Goal: Task Accomplishment & Management: Manage account settings

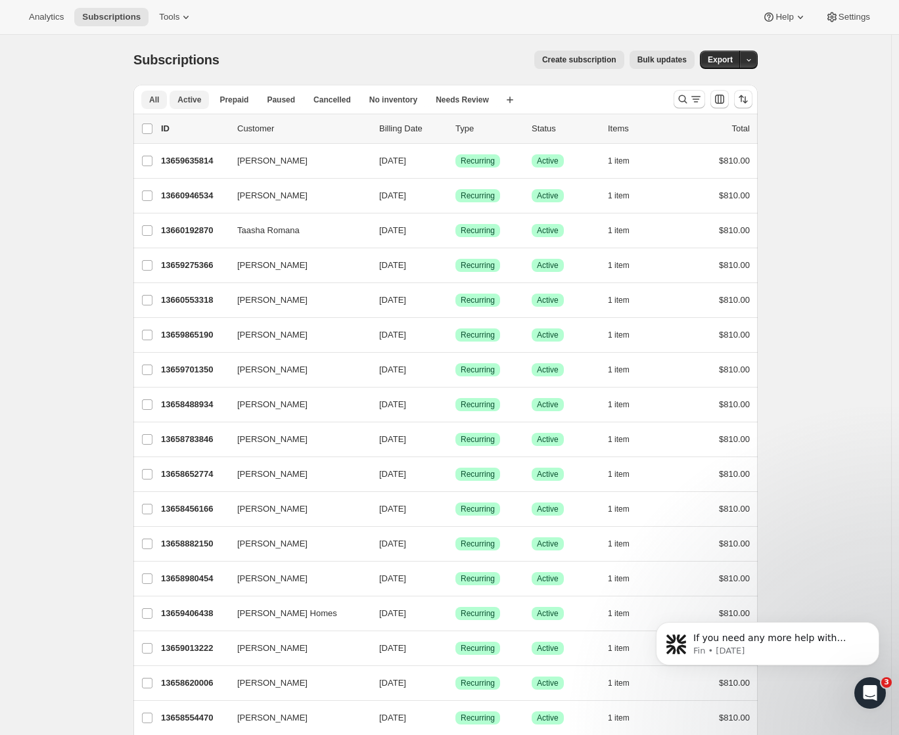
click at [205, 103] on button "Active" at bounding box center [189, 100] width 39 height 18
click at [510, 104] on icon "button" at bounding box center [509, 99] width 13 height 13
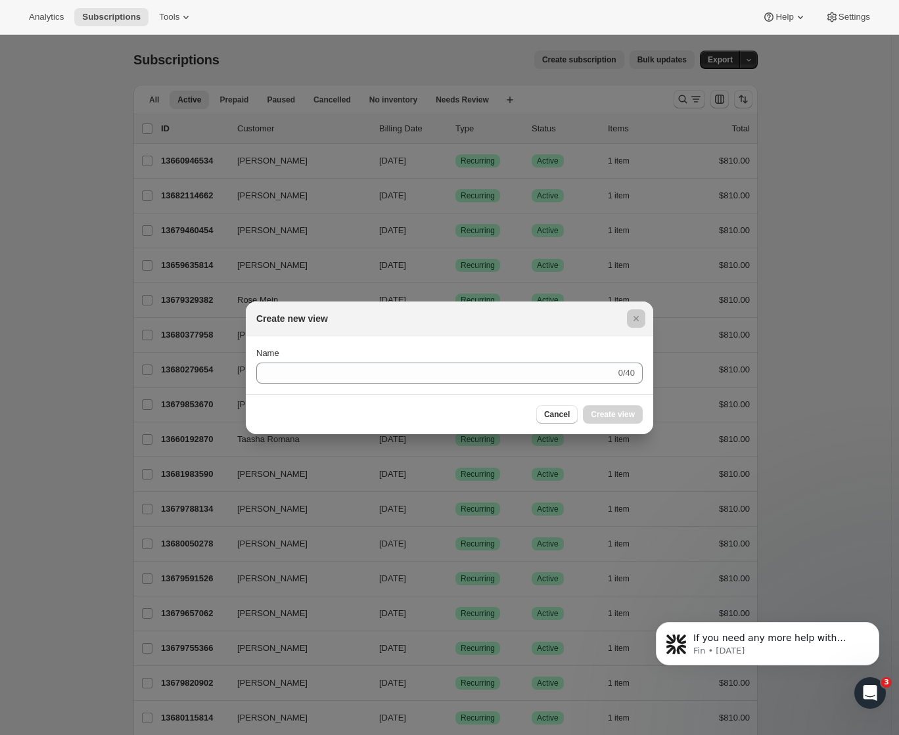
click at [409, 62] on div at bounding box center [449, 367] width 899 height 735
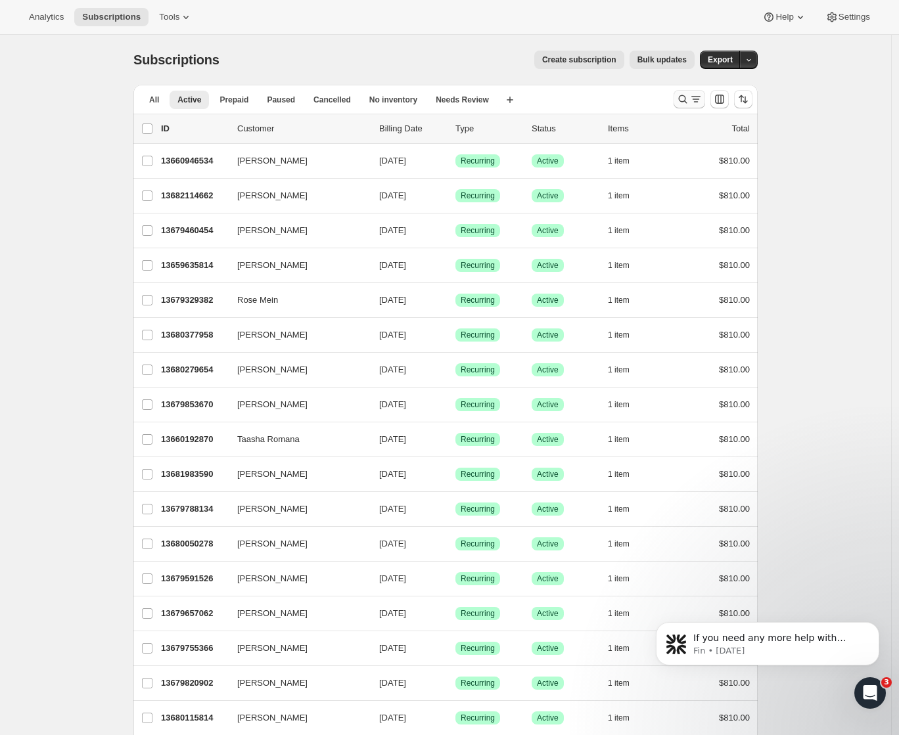
click at [687, 101] on icon "Search and filter results" at bounding box center [682, 99] width 13 height 13
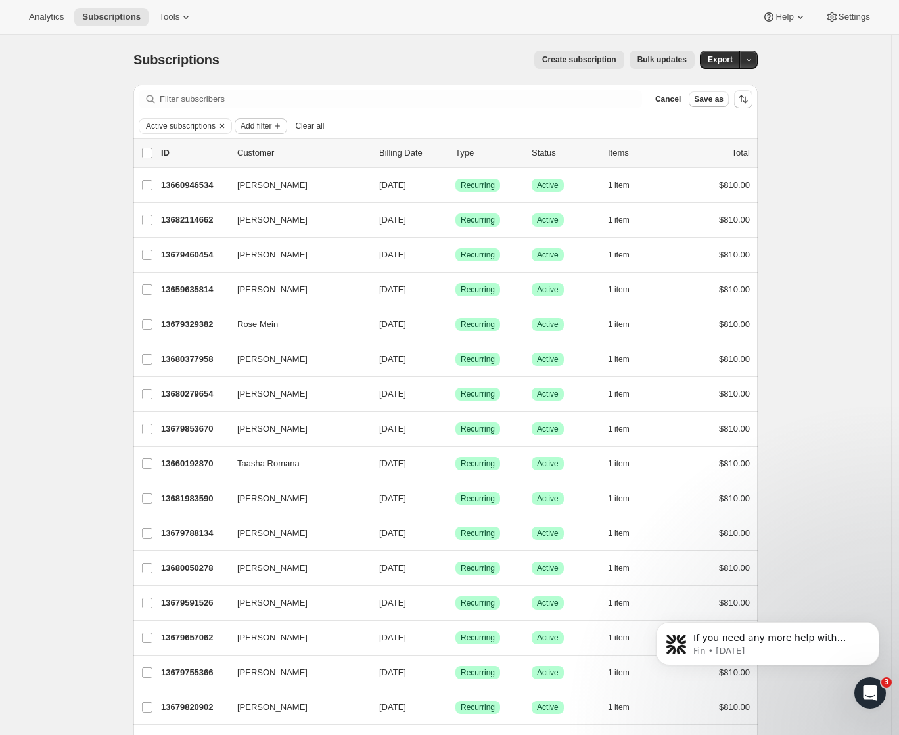
click at [271, 127] on span "Add filter" at bounding box center [256, 126] width 31 height 11
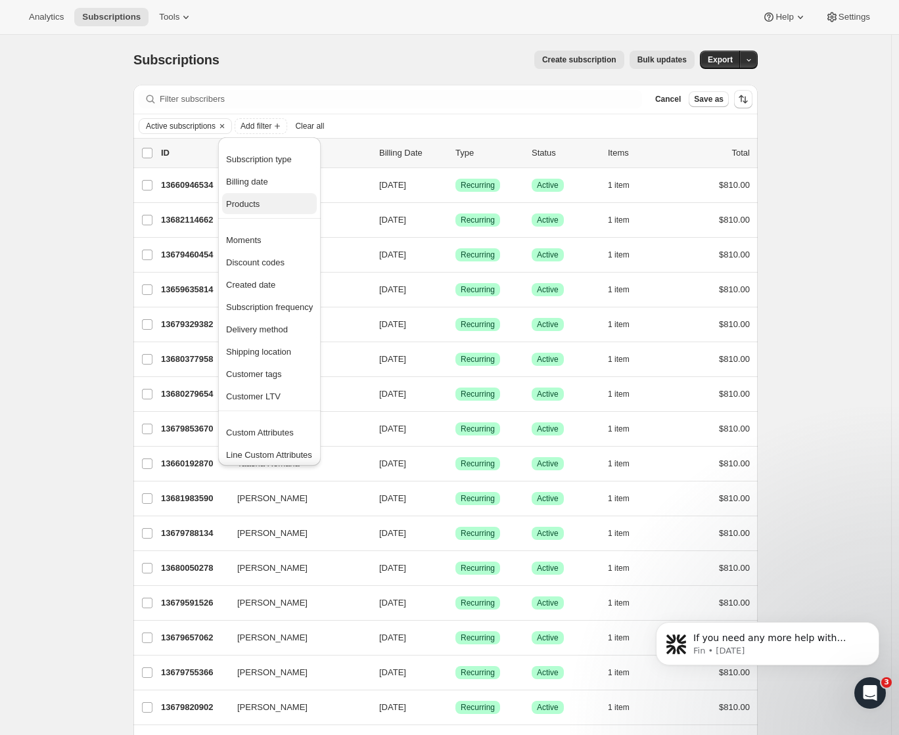
click at [274, 207] on span "Products" at bounding box center [269, 204] width 87 height 13
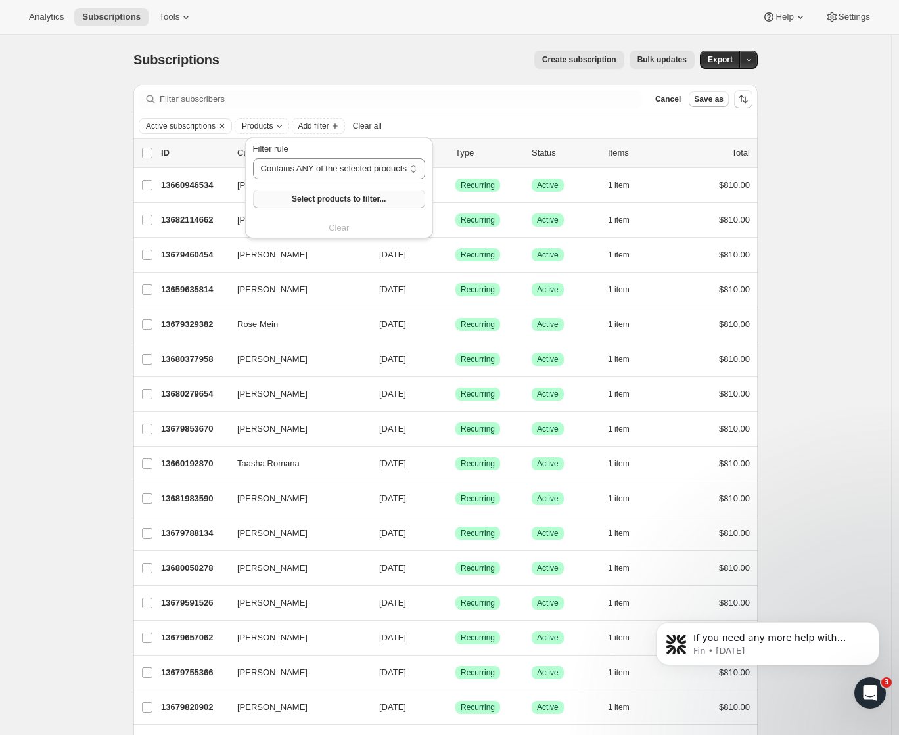
click at [351, 200] on span "Select products to filter..." at bounding box center [339, 199] width 94 height 11
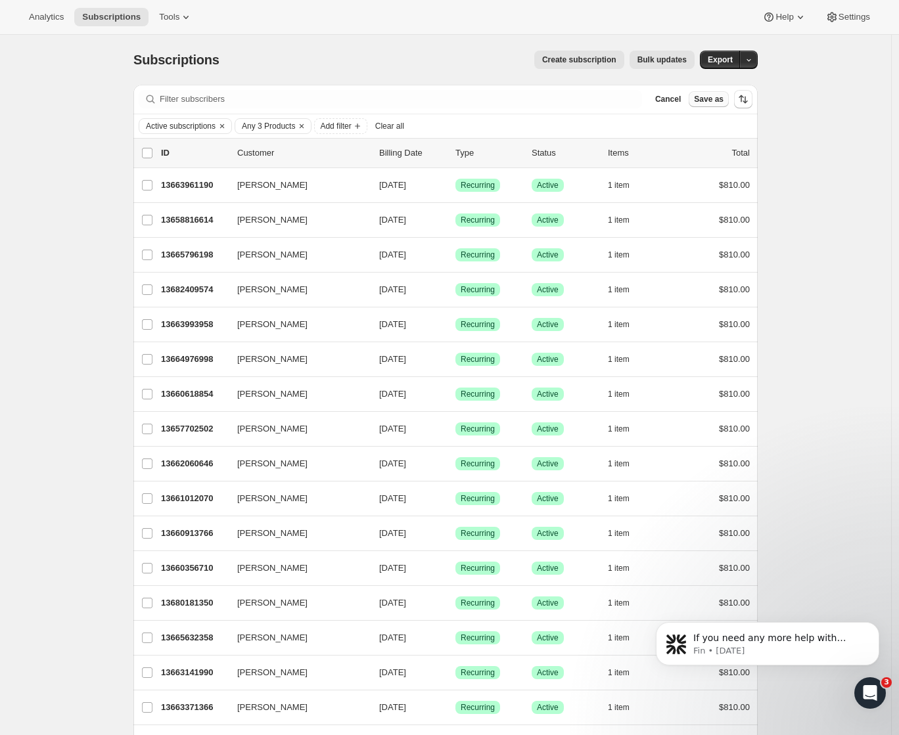
click at [707, 102] on span "Save as" at bounding box center [709, 99] width 30 height 11
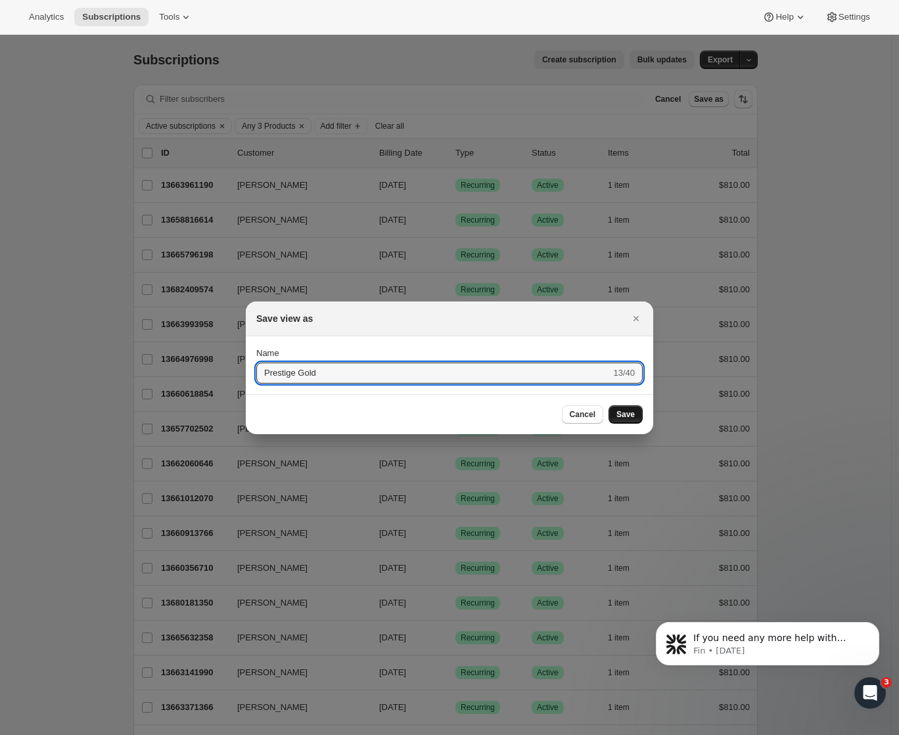
type input "Prestige Gold"
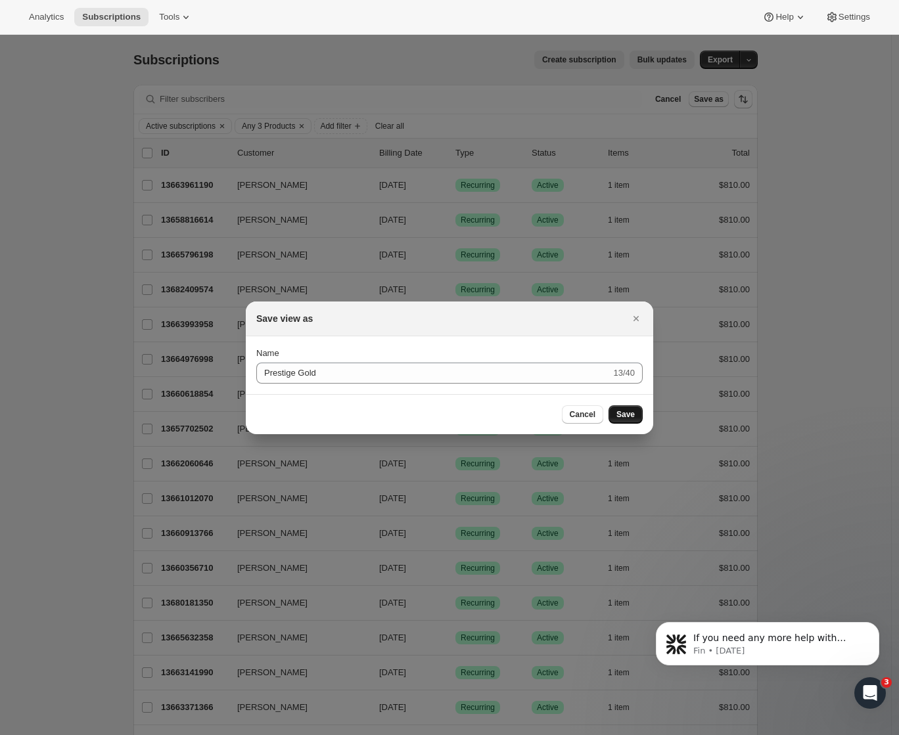
click at [628, 418] on span "Save" at bounding box center [625, 414] width 18 height 11
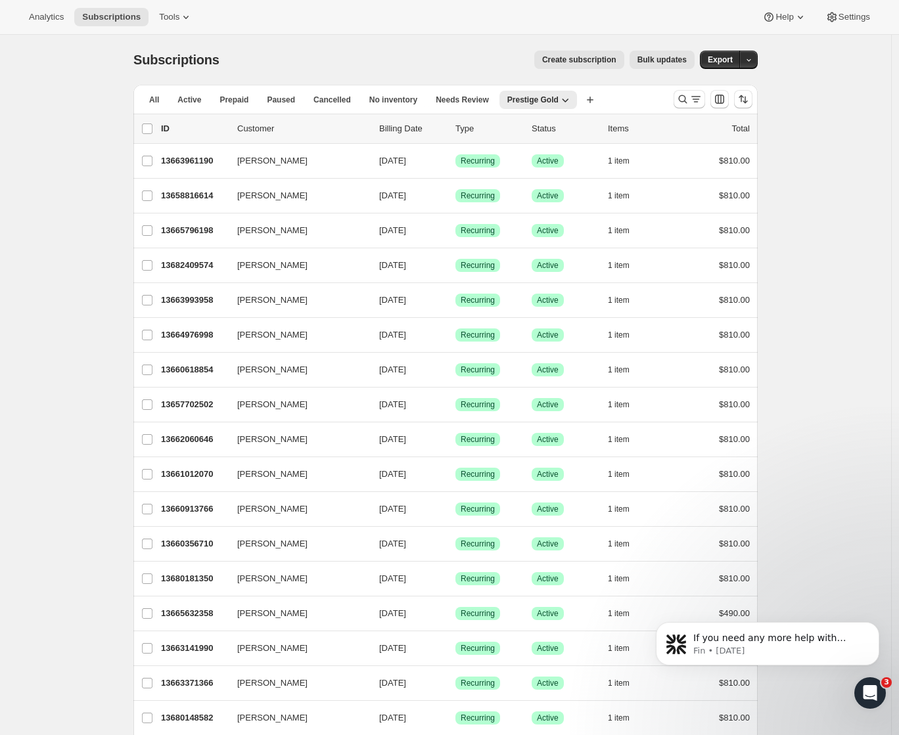
click at [244, 104] on span "Prepaid" at bounding box center [234, 100] width 29 height 11
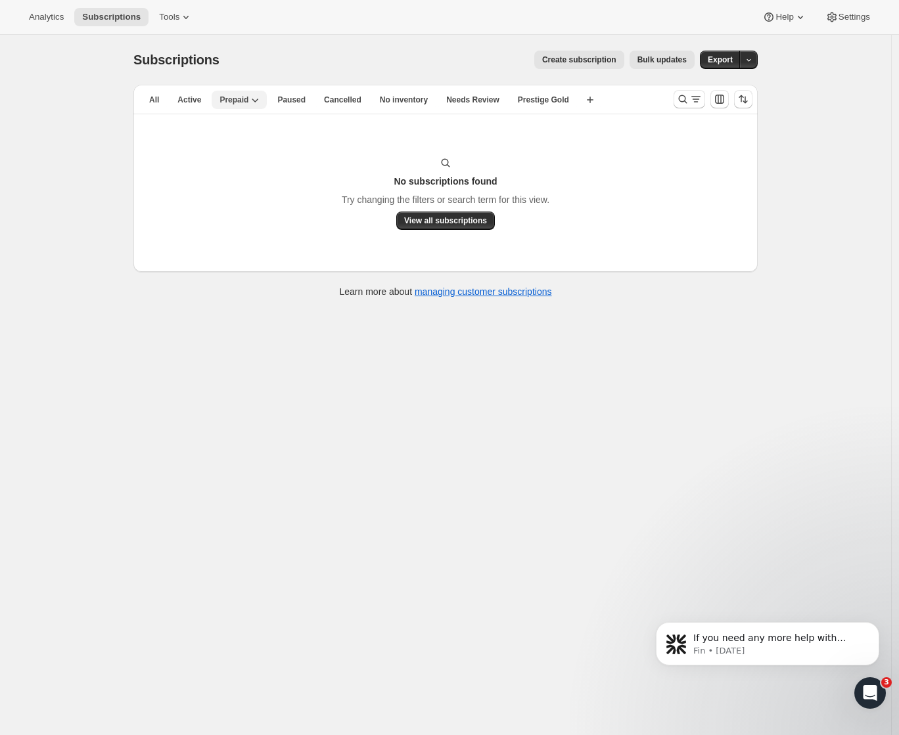
click at [259, 100] on icon "button" at bounding box center [255, 101] width 7 height 4
click at [436, 138] on div "No subscriptions found Try changing the filters or search term for this view. V…" at bounding box center [445, 193] width 624 height 158
click at [428, 102] on span "No inventory" at bounding box center [404, 100] width 48 height 11
click at [429, 101] on icon "button" at bounding box center [423, 99] width 13 height 13
click at [416, 173] on span "Delete view" at bounding box center [405, 172] width 44 height 10
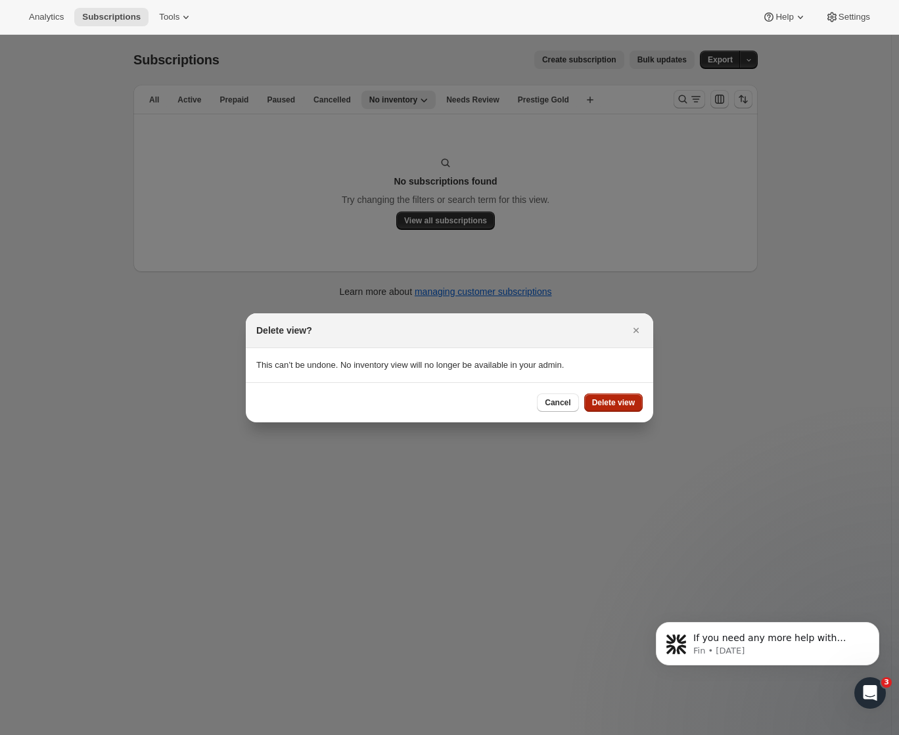
click at [623, 404] on span "Delete view" at bounding box center [613, 403] width 43 height 11
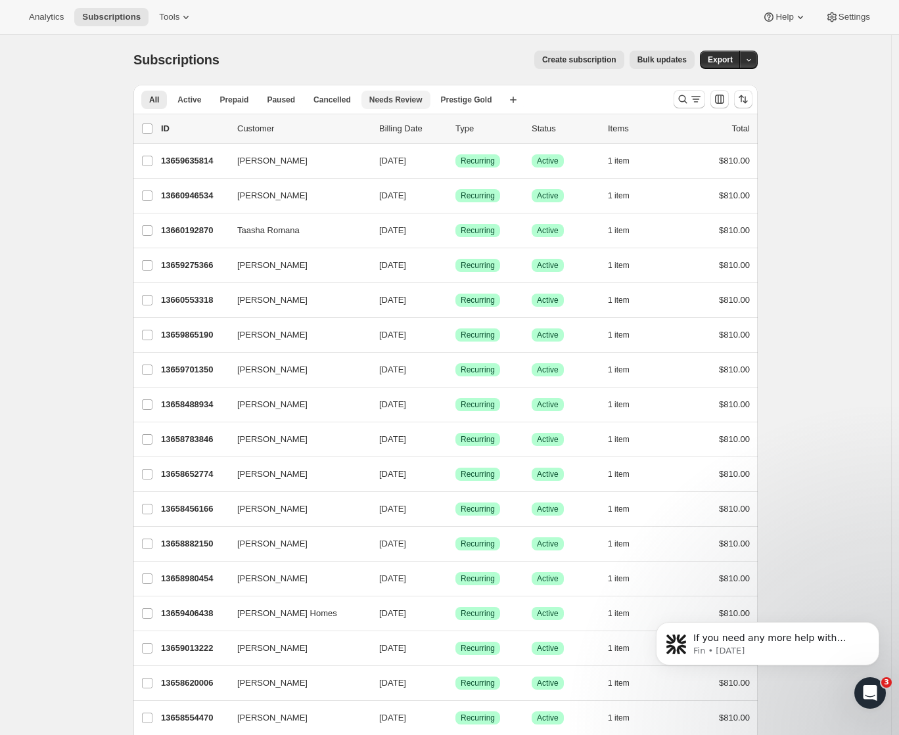
click at [400, 101] on span "Needs Review" at bounding box center [395, 100] width 53 height 11
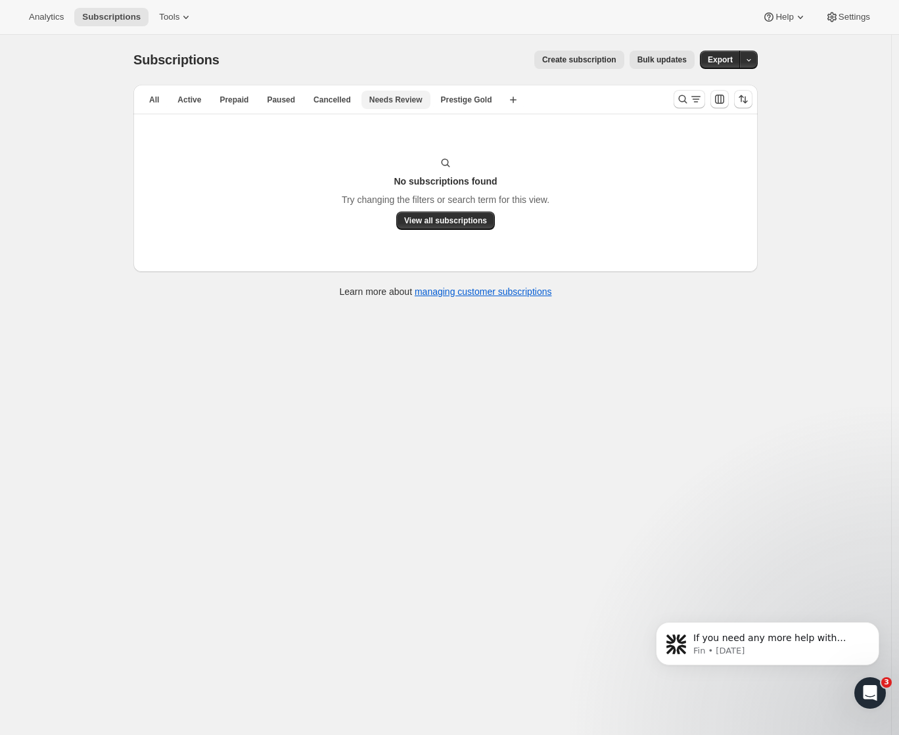
click at [423, 100] on span "Needs Review" at bounding box center [395, 100] width 53 height 11
click at [235, 99] on span "Prepaid" at bounding box center [234, 100] width 29 height 11
click at [261, 97] on icon "button" at bounding box center [254, 99] width 13 height 13
click at [254, 170] on span "Delete view" at bounding box center [245, 172] width 44 height 10
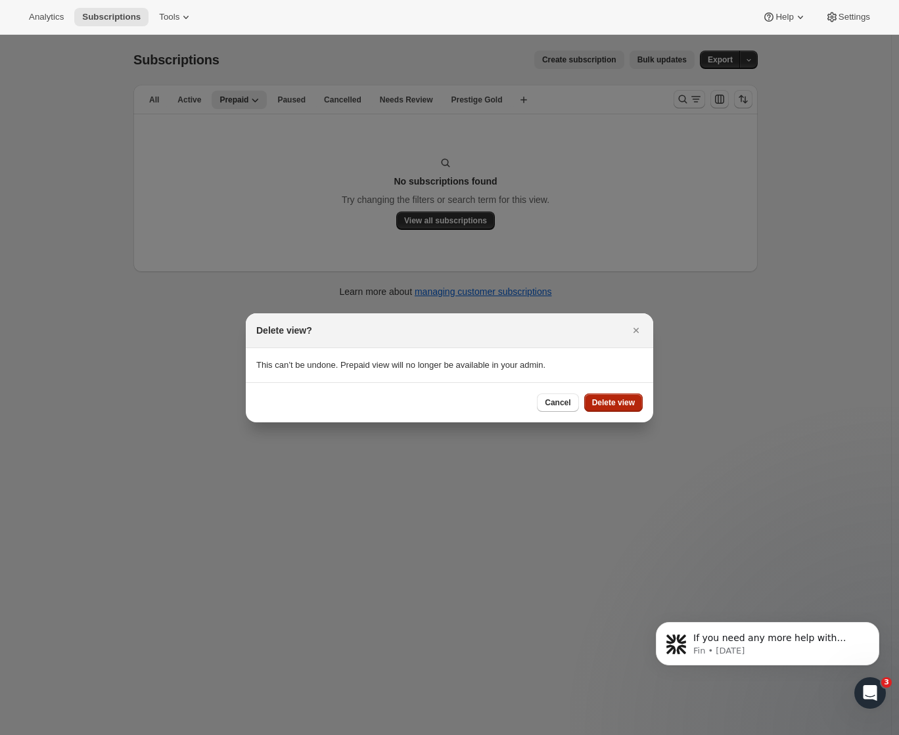
click at [613, 401] on span "Delete view" at bounding box center [613, 403] width 43 height 11
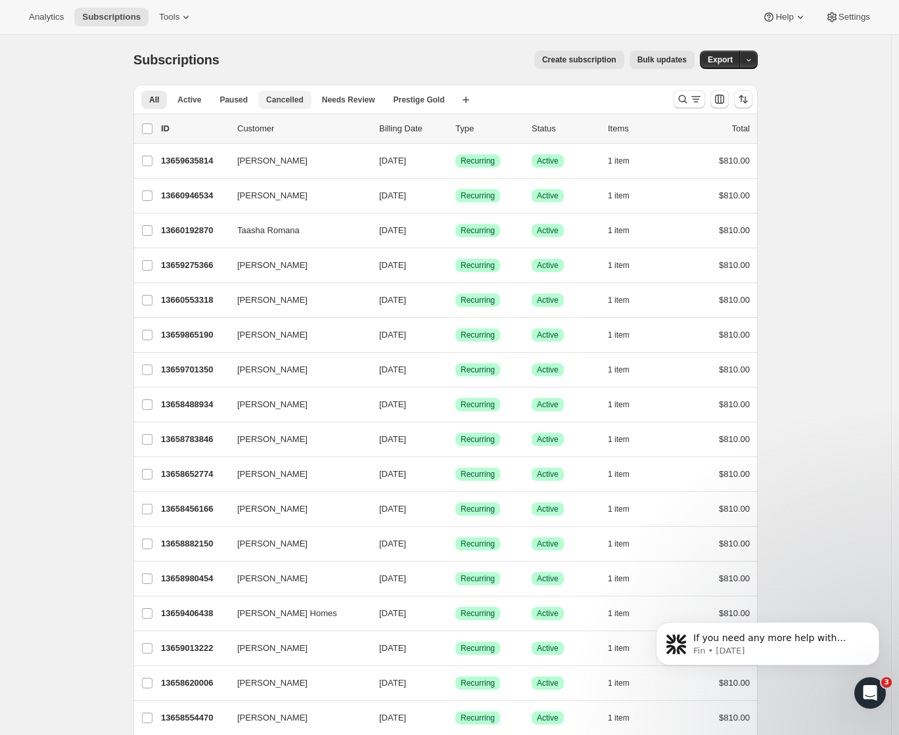
click at [298, 97] on span "Cancelled" at bounding box center [284, 100] width 37 height 11
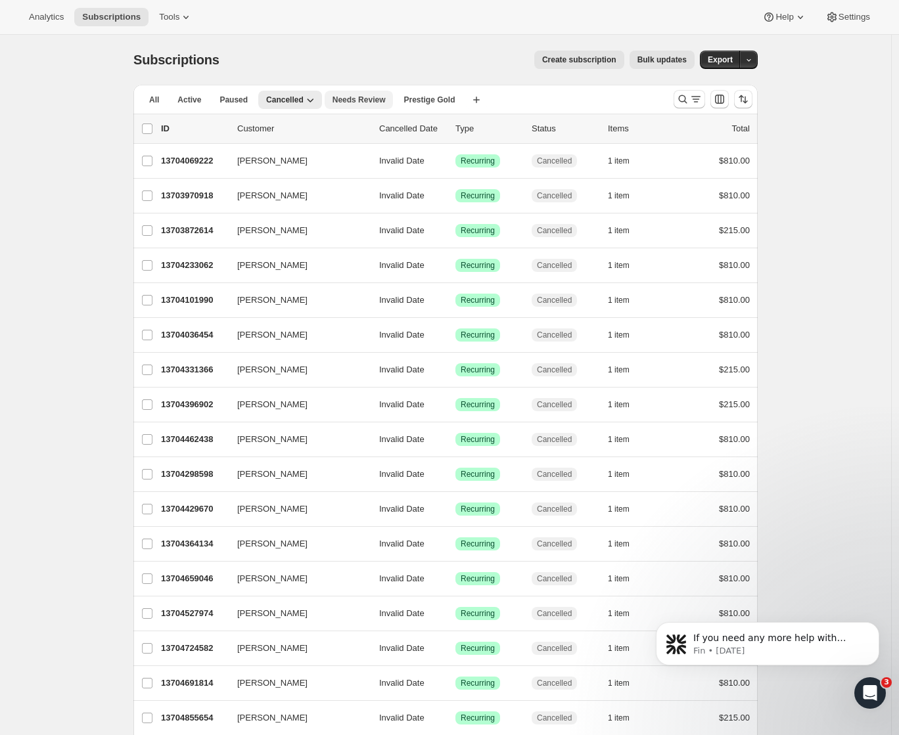
click at [371, 99] on span "Needs Review" at bounding box center [359, 100] width 53 height 11
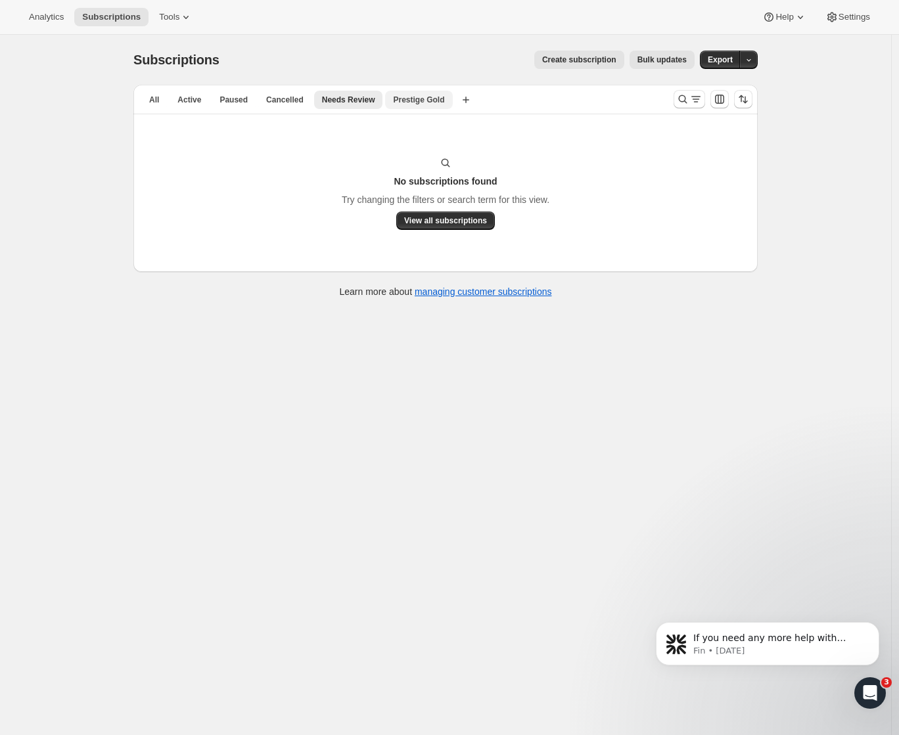
click at [430, 95] on span "Prestige Gold" at bounding box center [418, 100] width 51 height 11
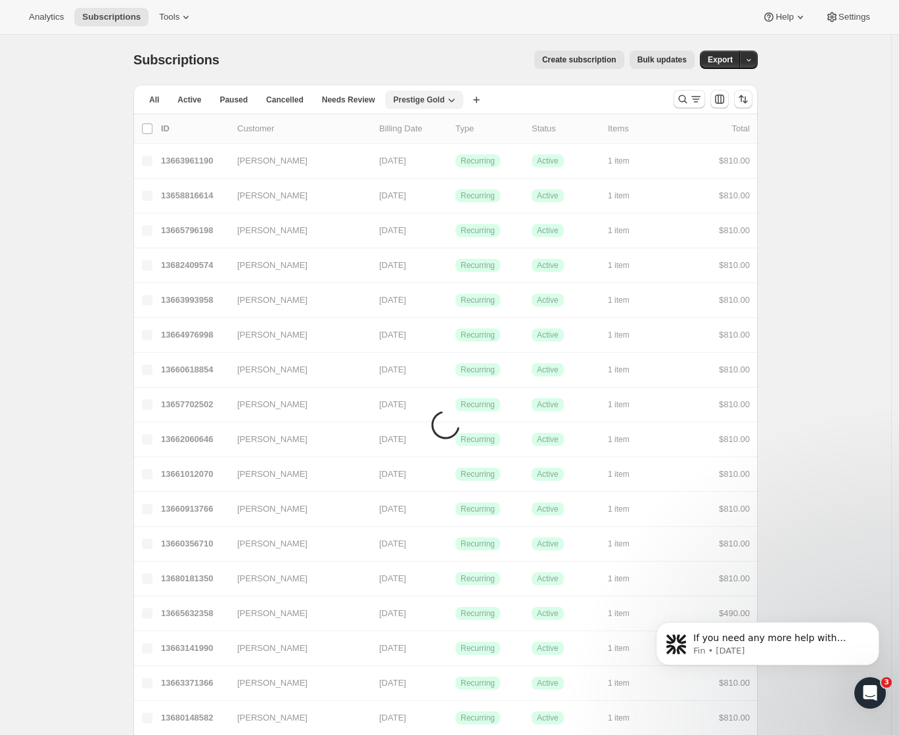
drag, startPoint x: 430, startPoint y: 95, endPoint x: 421, endPoint y: 108, distance: 16.4
click at [427, 97] on span "Prestige Gold" at bounding box center [418, 100] width 51 height 11
drag, startPoint x: 421, startPoint y: 108, endPoint x: 443, endPoint y: 101, distance: 23.7
click at [420, 89] on div "All Active Paused Cancelled Needs Review Prestige Gold More views All Active Pa…" at bounding box center [398, 99] width 530 height 29
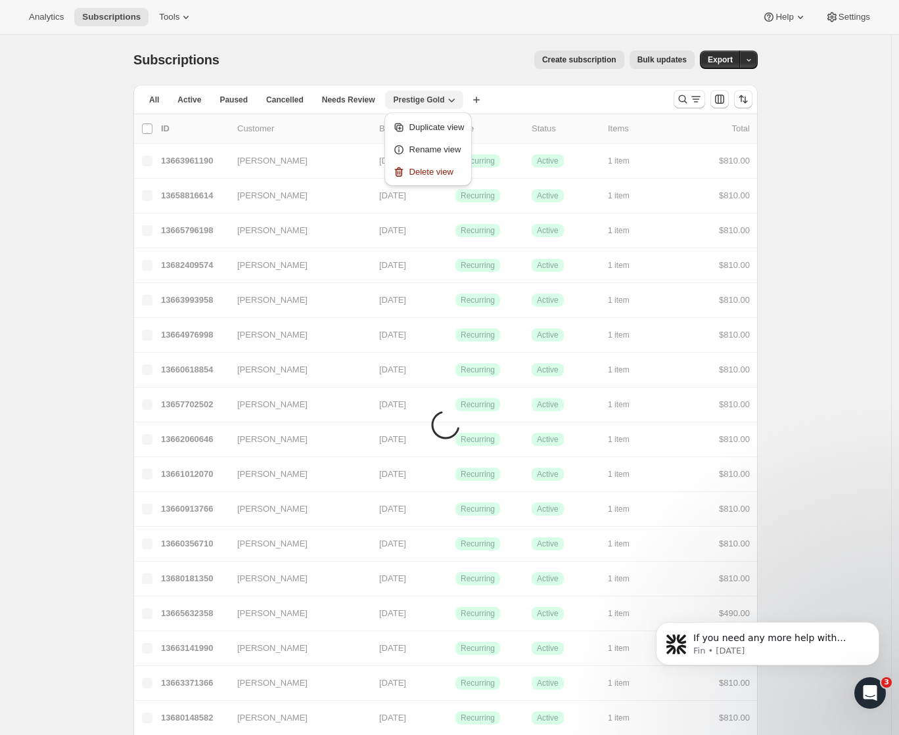
click at [443, 101] on span "Prestige Gold" at bounding box center [418, 100] width 51 height 11
click at [494, 51] on div "Create subscription Bulk updates" at bounding box center [464, 60] width 459 height 18
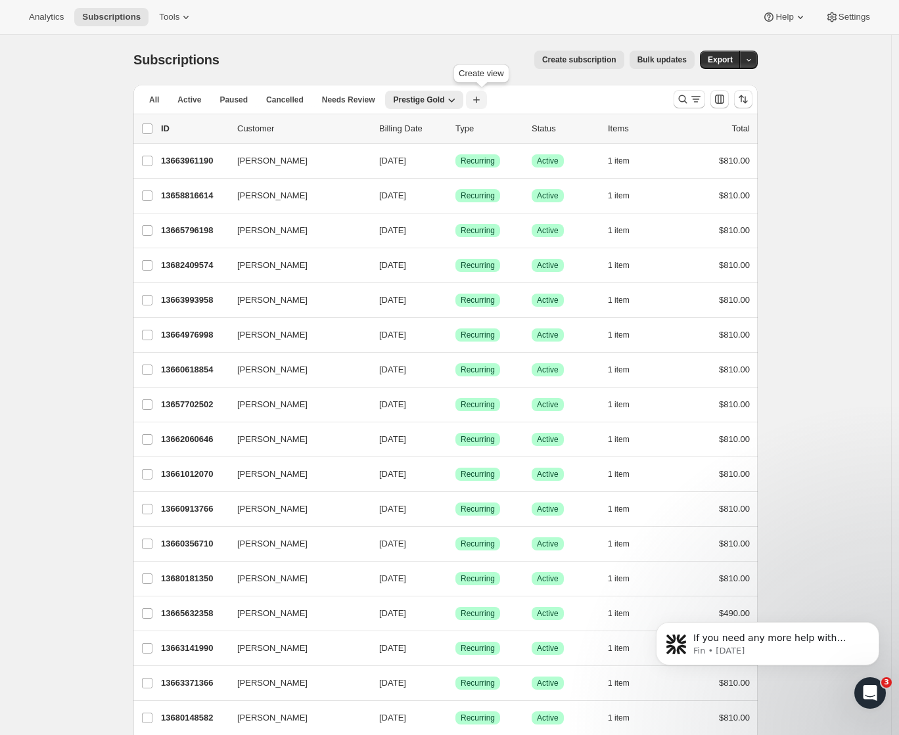
click at [481, 96] on icon "button" at bounding box center [476, 99] width 13 height 13
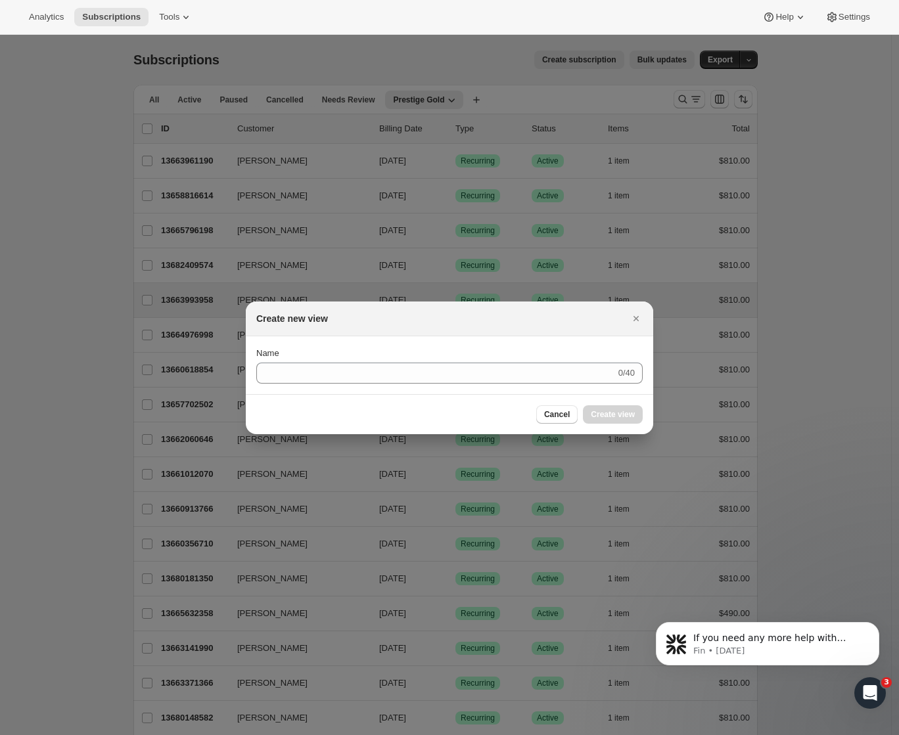
click at [641, 317] on icon "Close" at bounding box center [636, 318] width 13 height 13
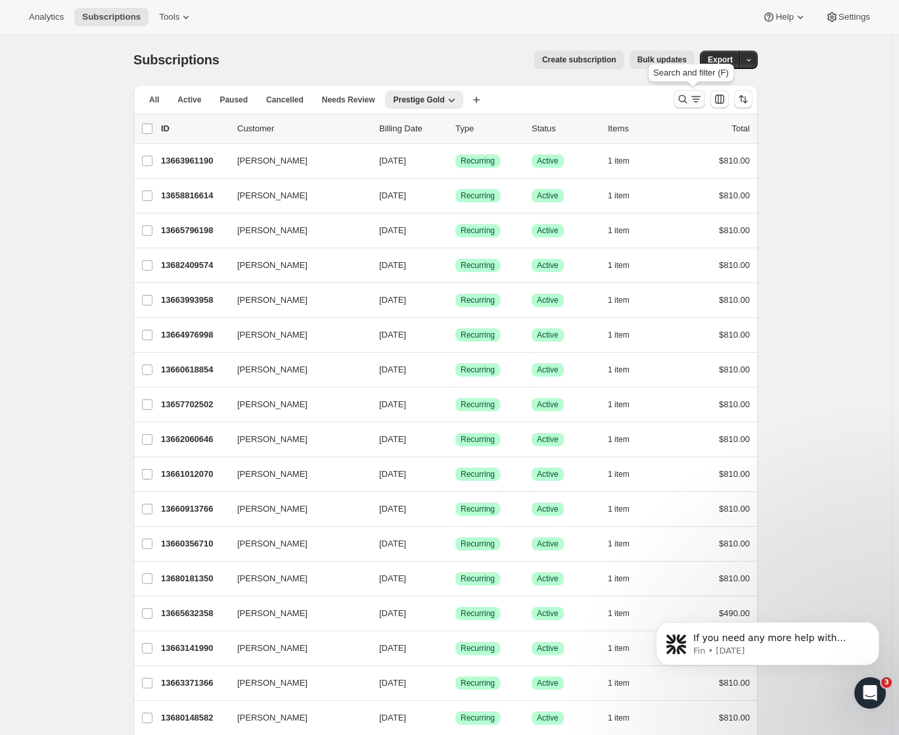
click at [685, 100] on icon "Search and filter results" at bounding box center [682, 99] width 13 height 13
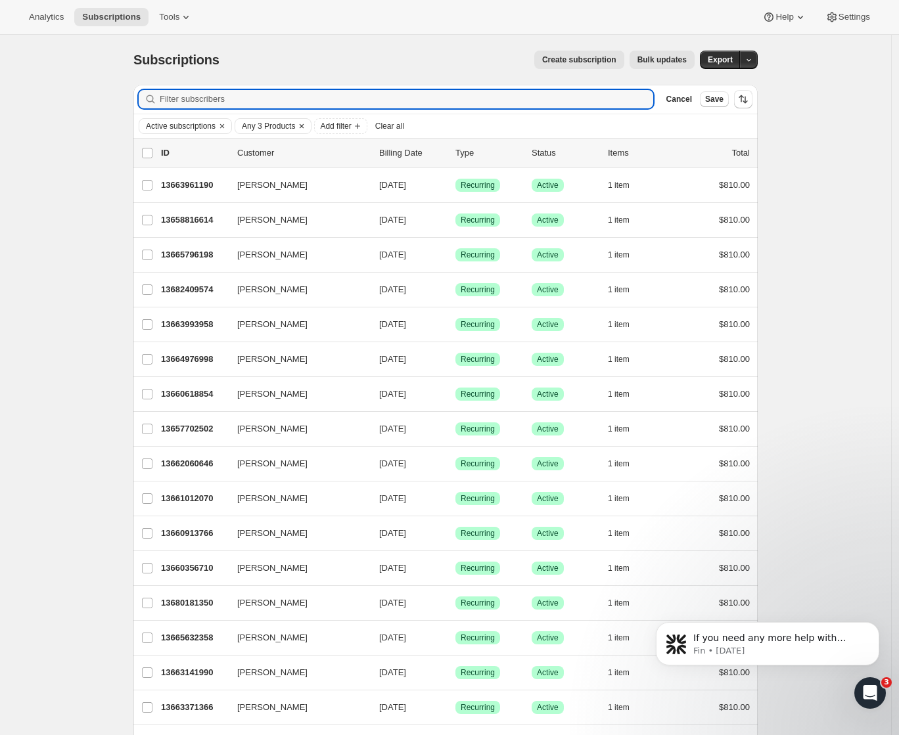
click at [279, 126] on span "Any 3 Products" at bounding box center [268, 126] width 53 height 11
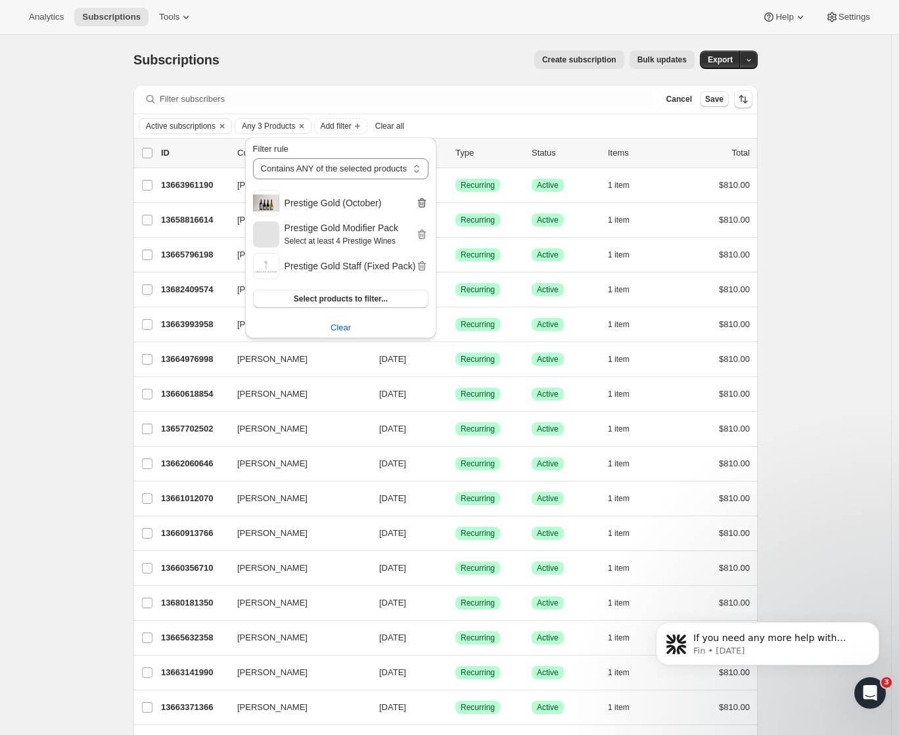
click at [426, 206] on icon "button" at bounding box center [421, 203] width 13 height 13
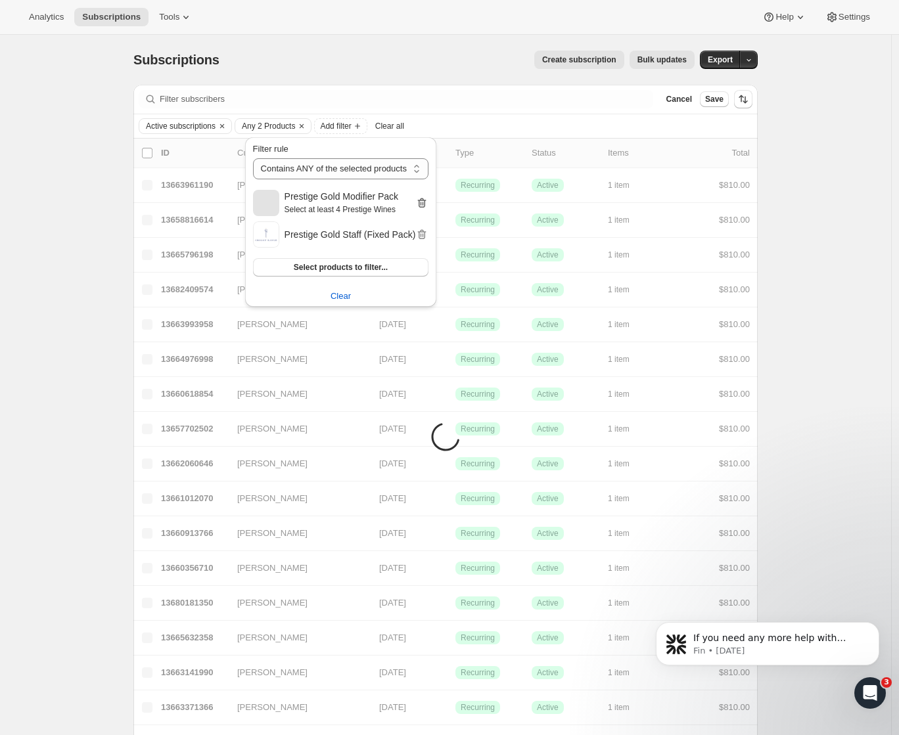
click at [428, 202] on icon "button" at bounding box center [421, 203] width 13 height 13
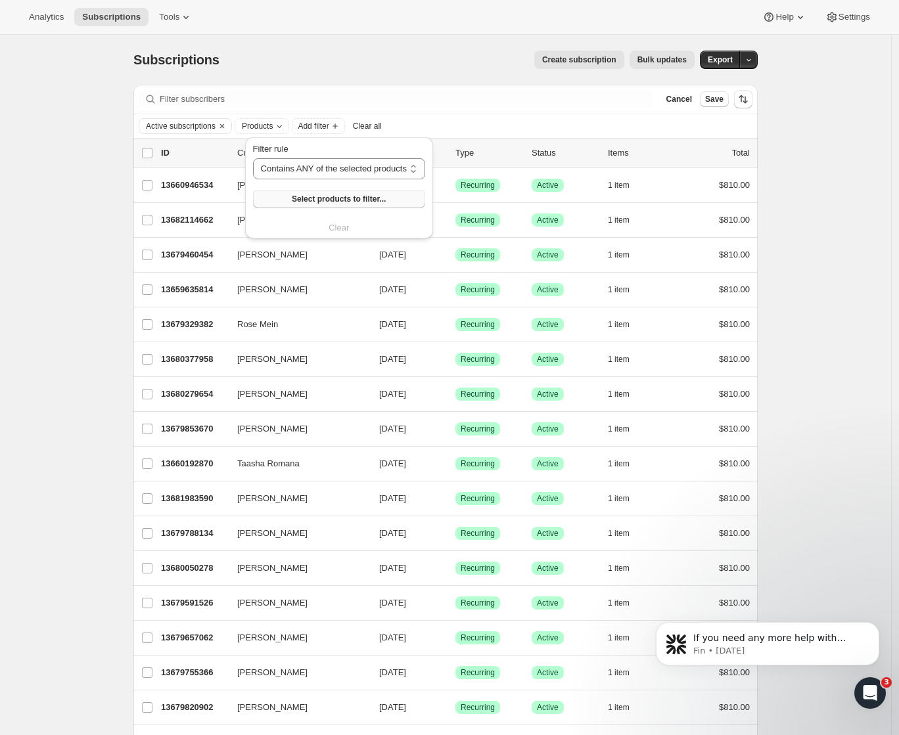
click at [349, 198] on span "Select products to filter..." at bounding box center [339, 199] width 94 height 11
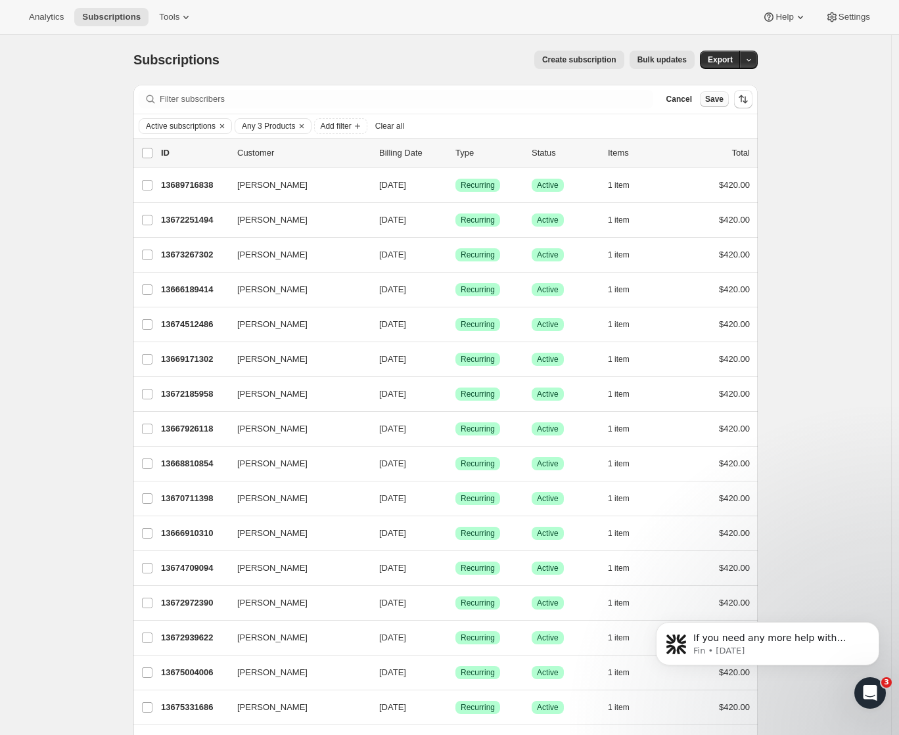
click at [716, 101] on span "Save" at bounding box center [714, 99] width 18 height 11
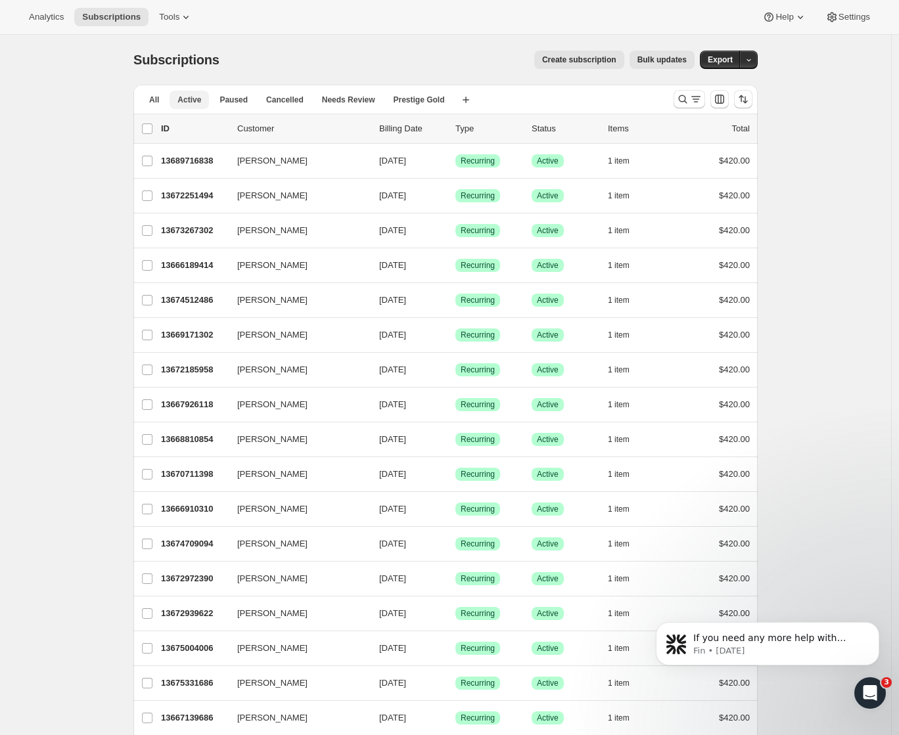
click at [186, 101] on span "Active" at bounding box center [189, 100] width 24 height 11
click at [248, 100] on span "Paused" at bounding box center [234, 100] width 28 height 11
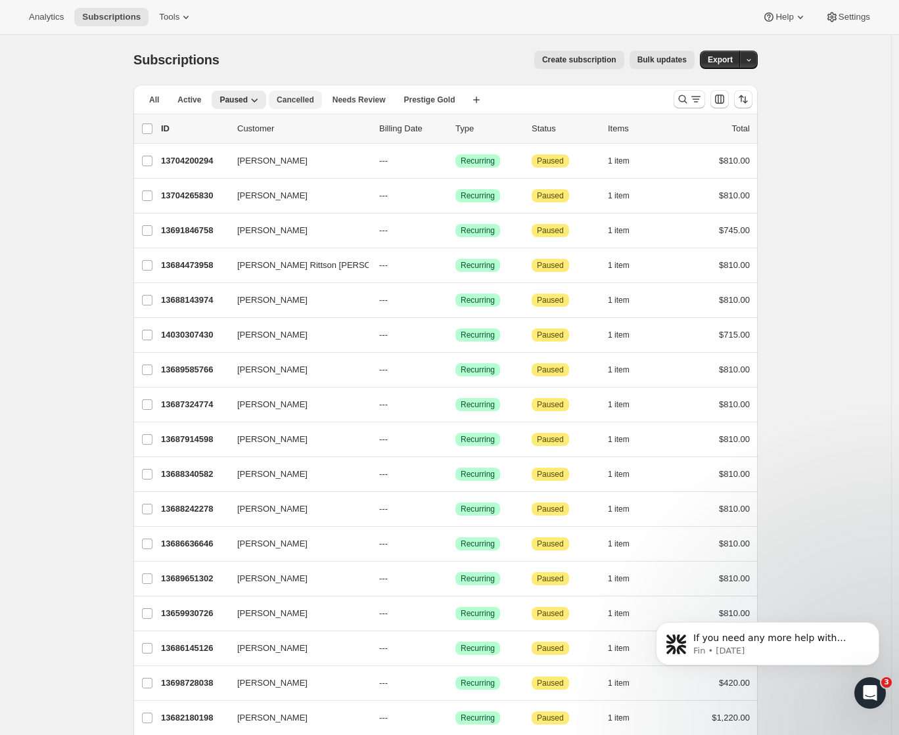
click at [289, 99] on span "Cancelled" at bounding box center [295, 100] width 37 height 11
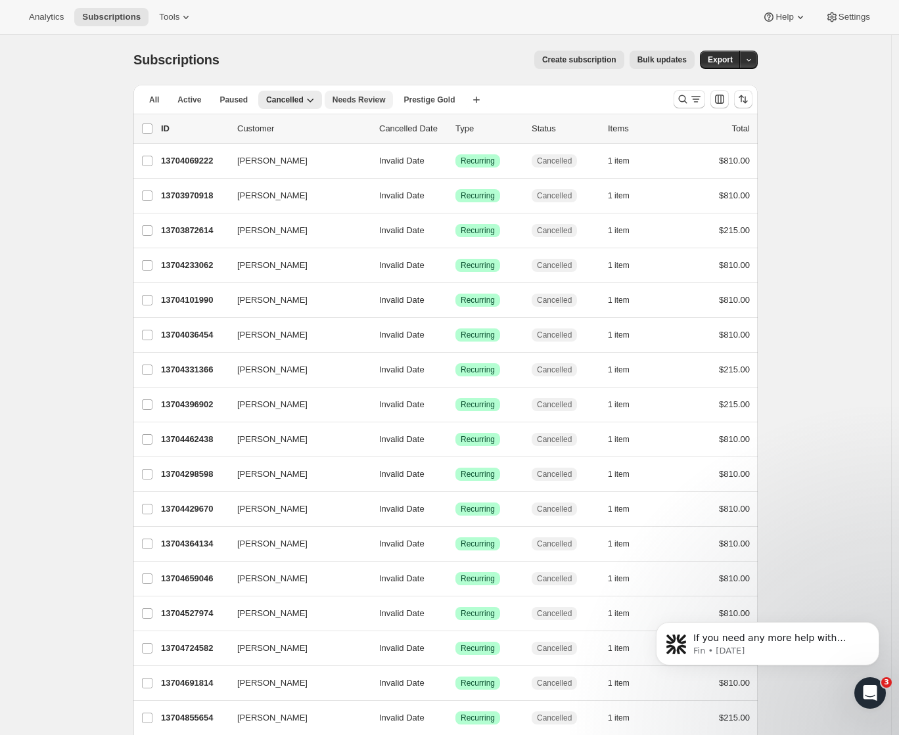
click at [370, 97] on span "Needs Review" at bounding box center [359, 100] width 53 height 11
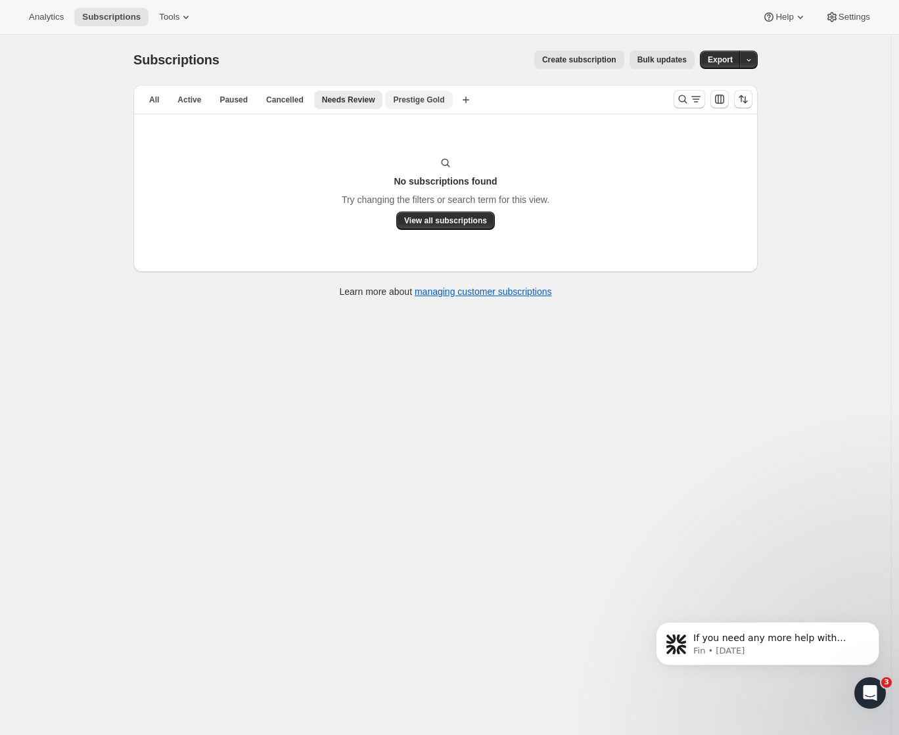
click at [437, 97] on span "Prestige Gold" at bounding box center [418, 100] width 51 height 11
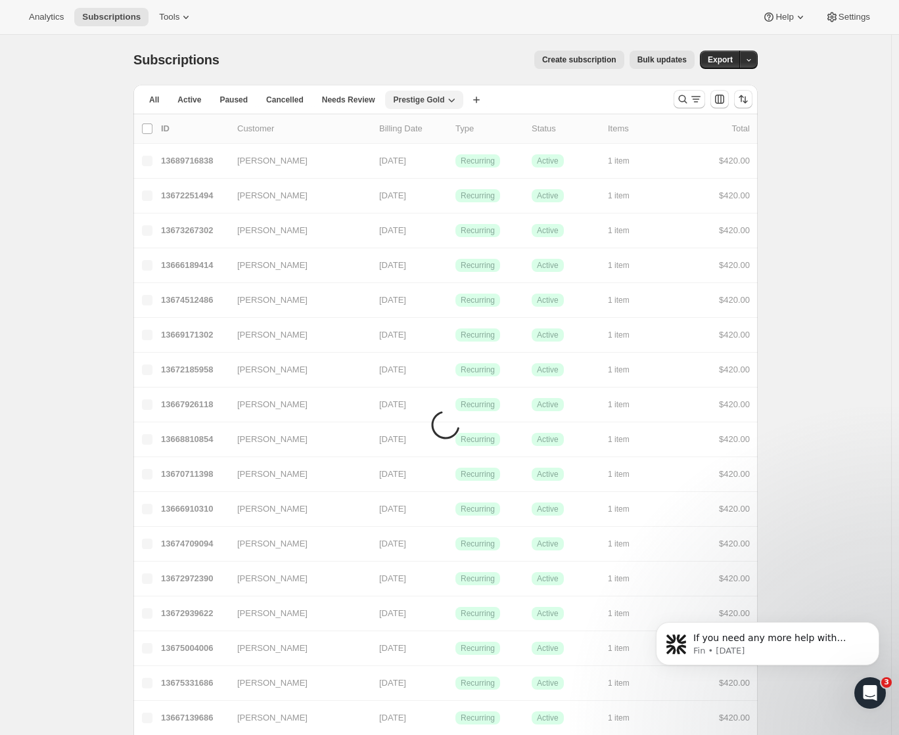
drag, startPoint x: 437, startPoint y: 97, endPoint x: 708, endPoint y: 367, distance: 382.9
click at [428, 100] on span "Prestige Gold" at bounding box center [418, 100] width 51 height 11
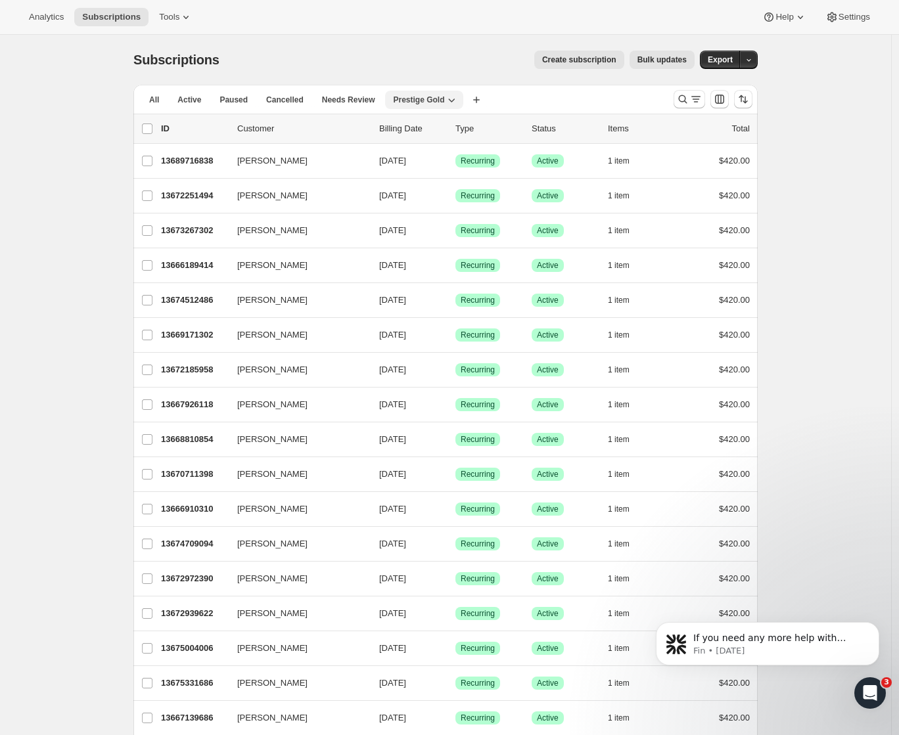
click at [458, 98] on icon "button" at bounding box center [451, 99] width 13 height 13
click at [438, 172] on span "Delete view" at bounding box center [431, 172] width 44 height 10
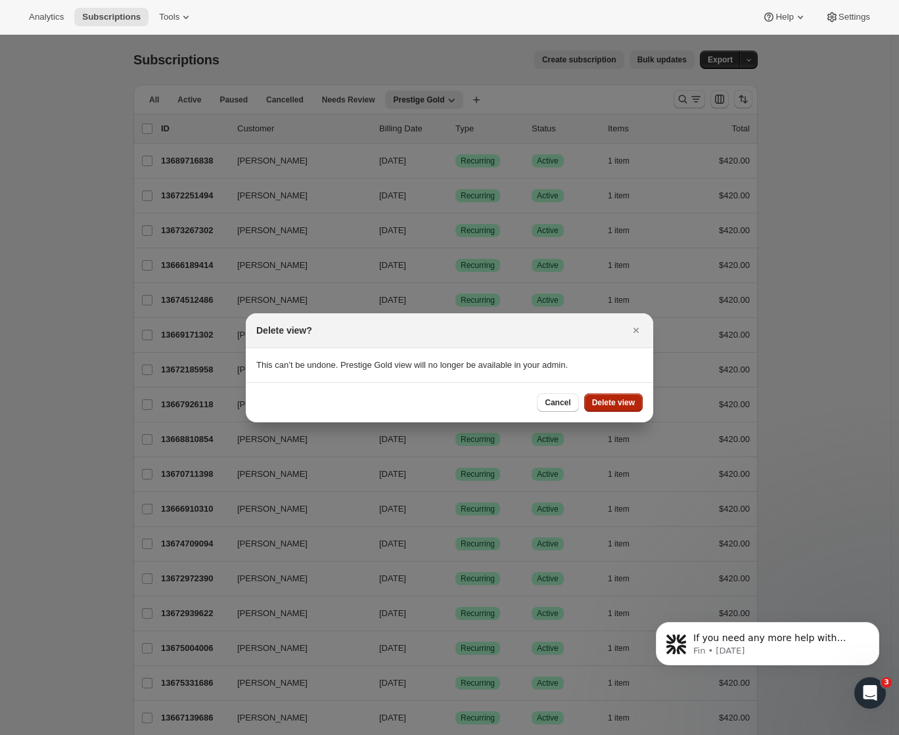
click at [605, 400] on span "Delete view" at bounding box center [613, 403] width 43 height 11
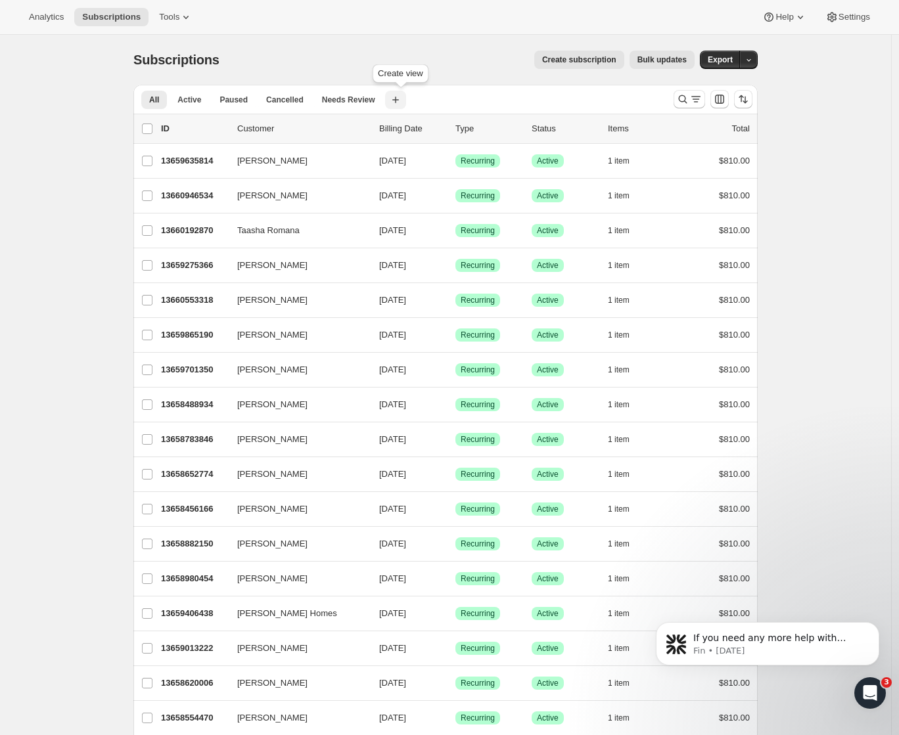
click at [402, 101] on icon "button" at bounding box center [395, 99] width 13 height 13
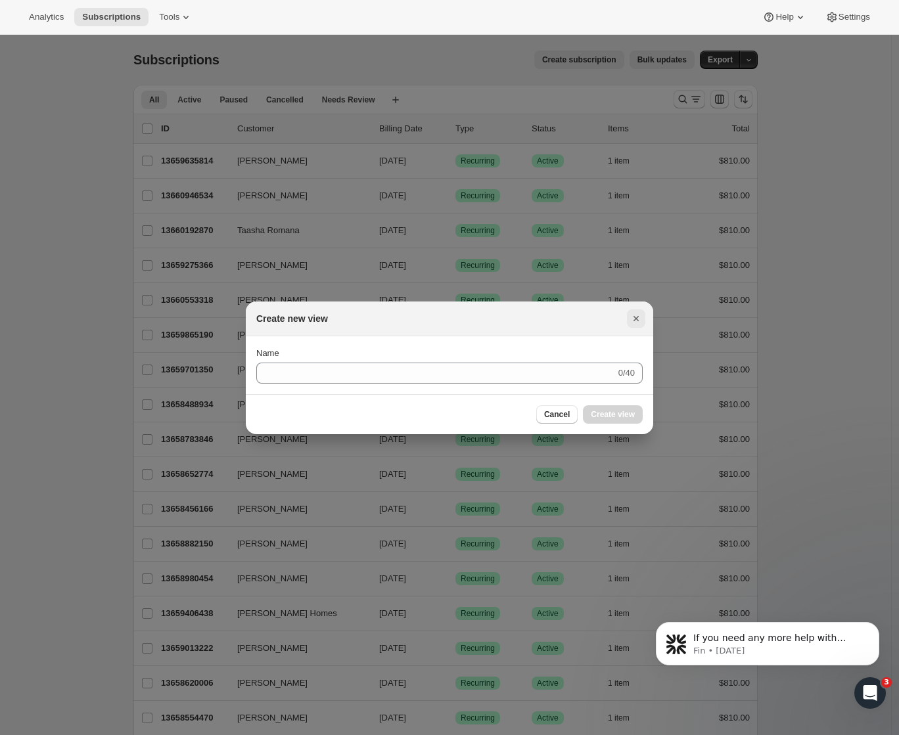
click at [634, 317] on icon "Close" at bounding box center [636, 318] width 13 height 13
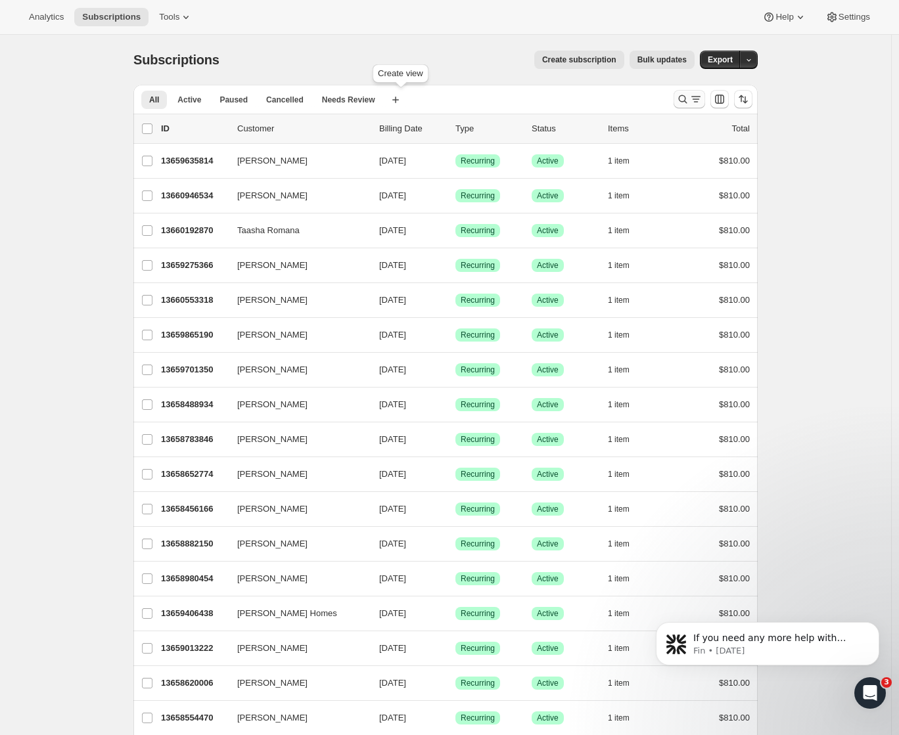
click at [686, 100] on icon "Search and filter results" at bounding box center [682, 99] width 13 height 13
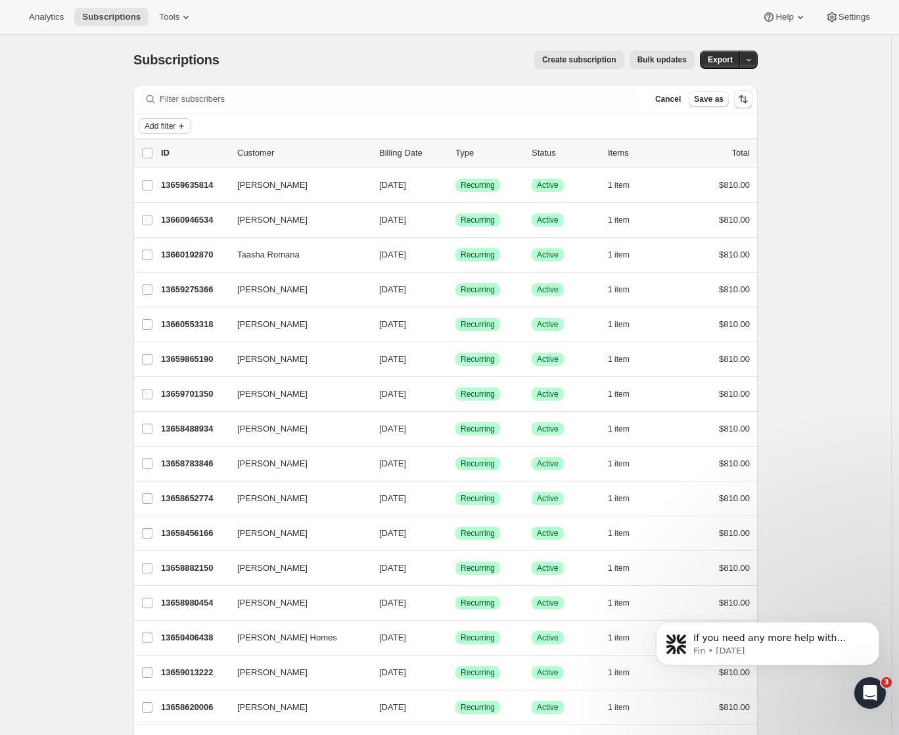
click at [172, 128] on span "Add filter" at bounding box center [160, 126] width 31 height 11
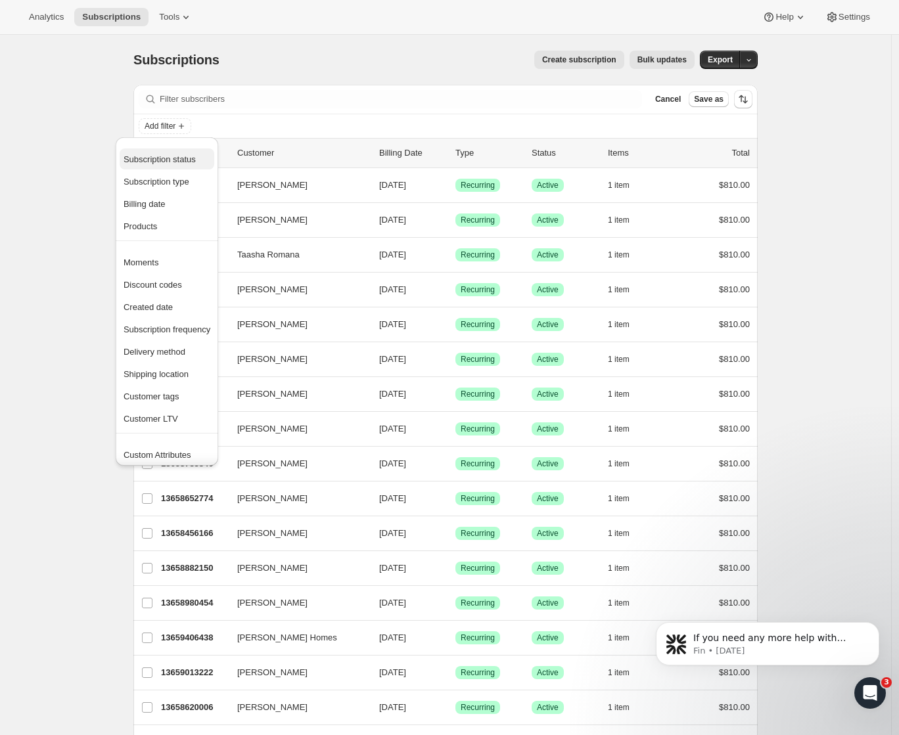
click at [181, 162] on span "Subscription status" at bounding box center [160, 159] width 72 height 10
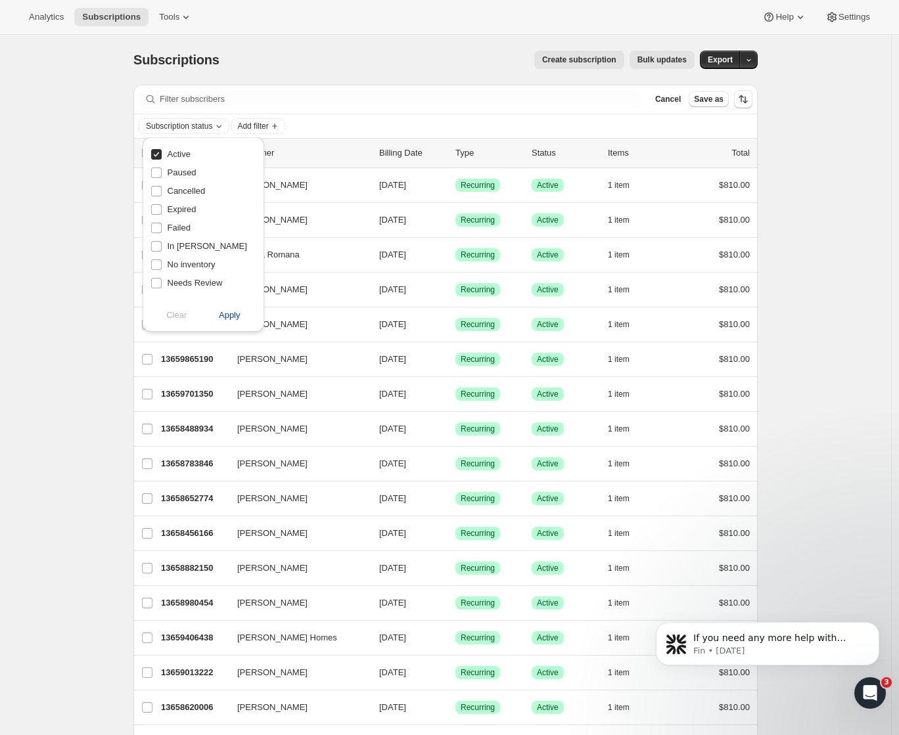
click at [231, 322] on button "Apply" at bounding box center [229, 315] width 69 height 21
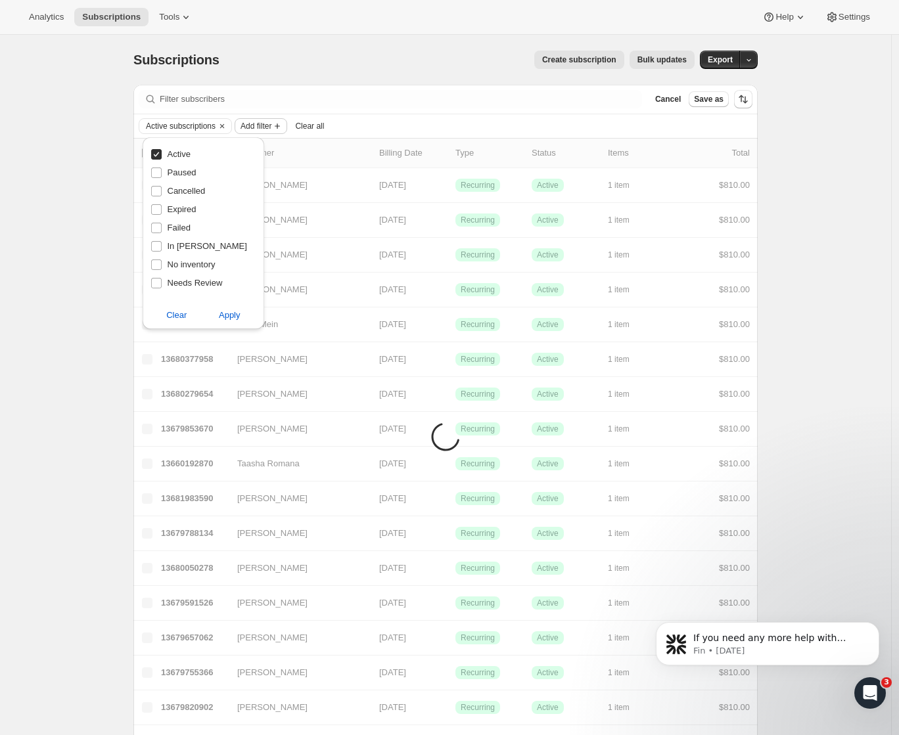
click at [271, 124] on span "Add filter" at bounding box center [256, 126] width 31 height 11
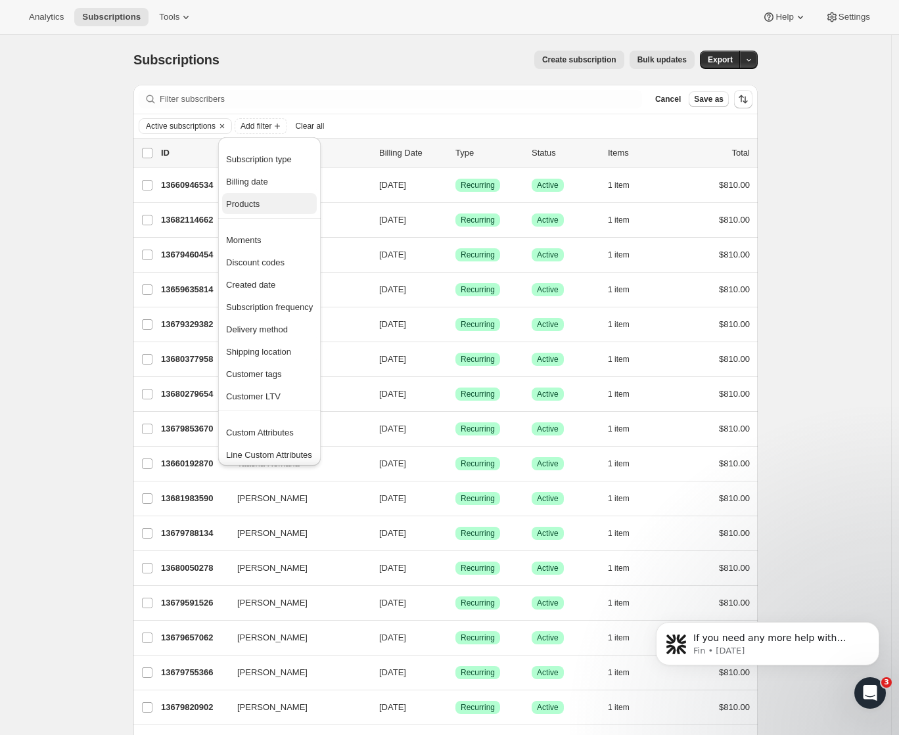
click at [252, 202] on span "Products" at bounding box center [243, 204] width 34 height 10
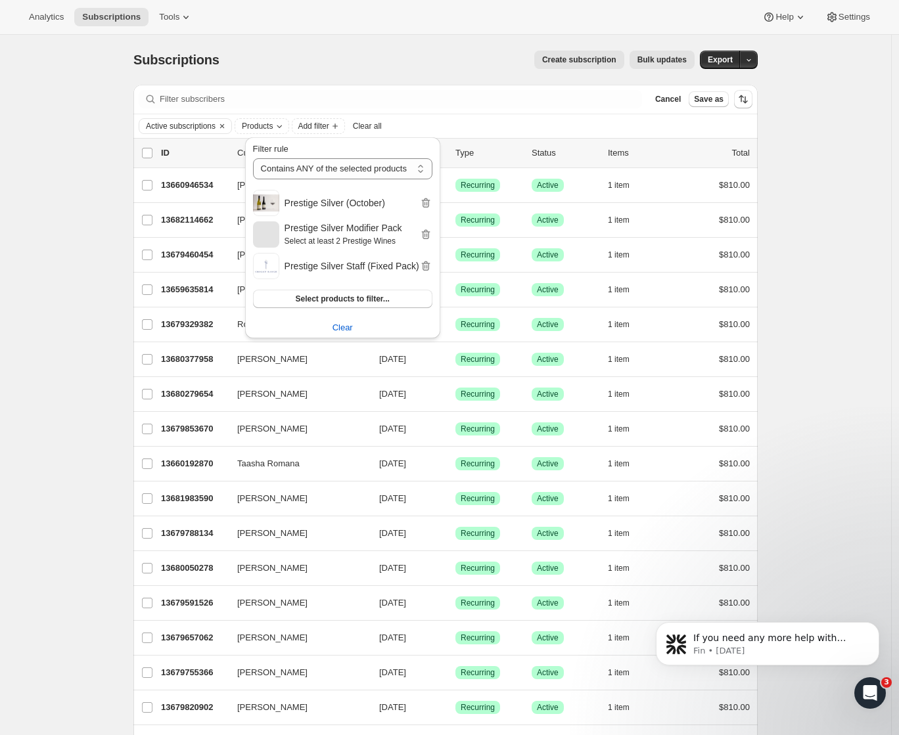
click at [331, 204] on h2 "Prestige Silver (October)" at bounding box center [352, 203] width 135 height 13
click at [467, 126] on div "Active subscriptions Products Add filter Clear all" at bounding box center [446, 126] width 614 height 16
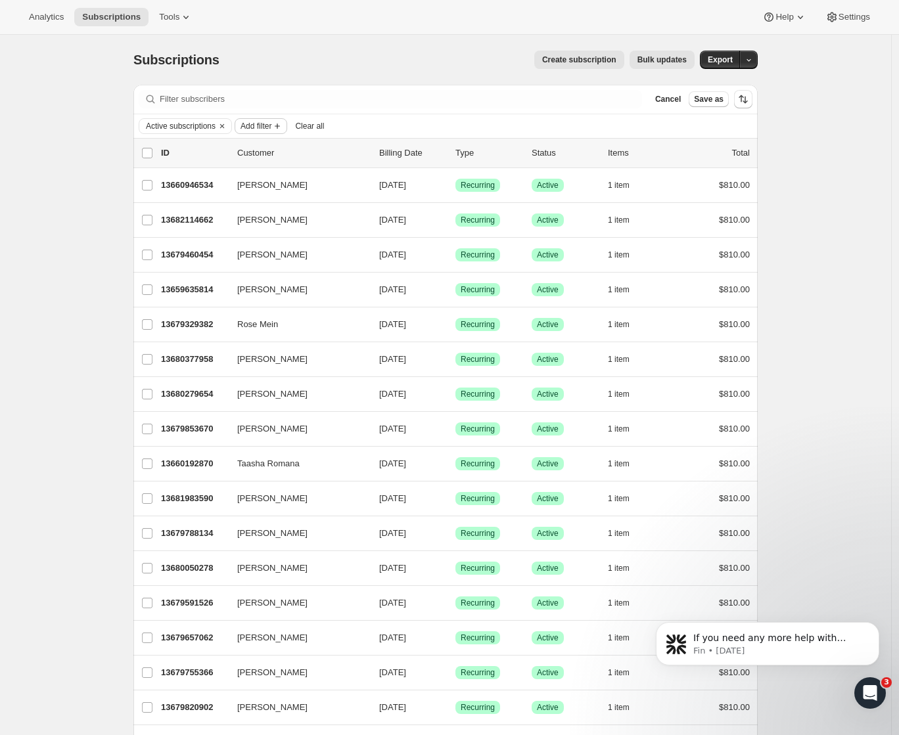
click at [269, 124] on span "Add filter" at bounding box center [256, 126] width 31 height 11
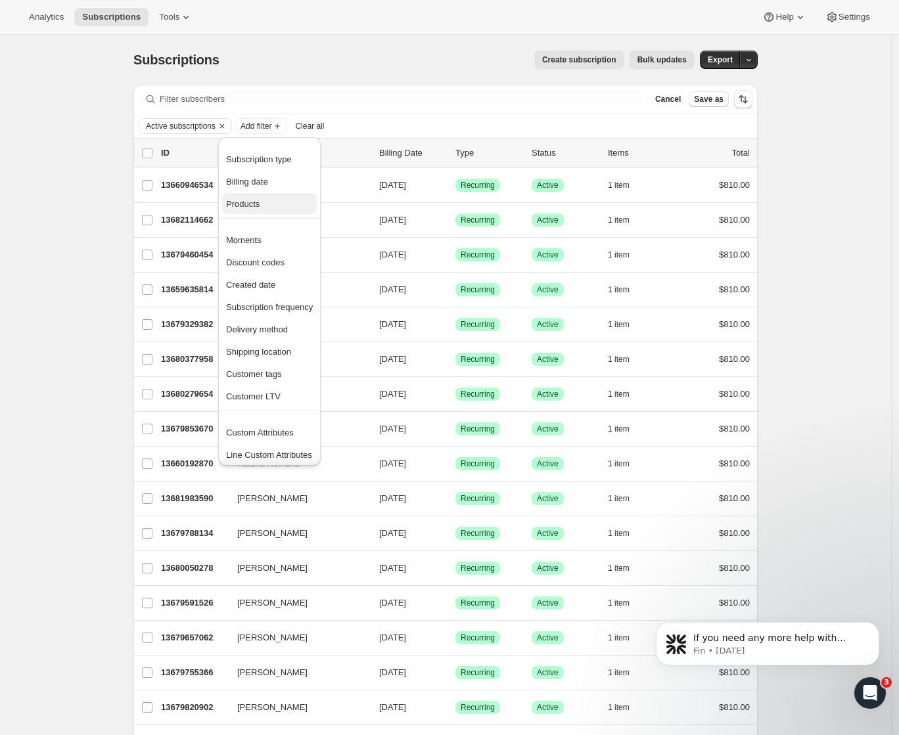
click at [260, 204] on span "Products" at bounding box center [243, 204] width 34 height 10
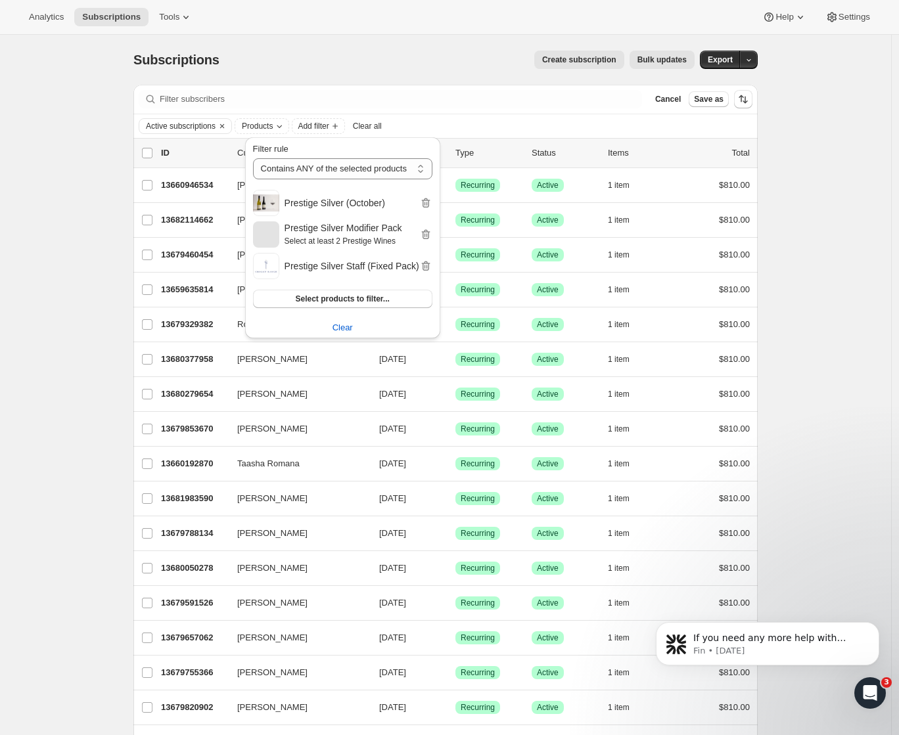
click at [315, 233] on h2 "Prestige Silver Modifier Pack" at bounding box center [352, 227] width 135 height 13
click at [323, 294] on button "Select products to filter..." at bounding box center [342, 299] width 179 height 18
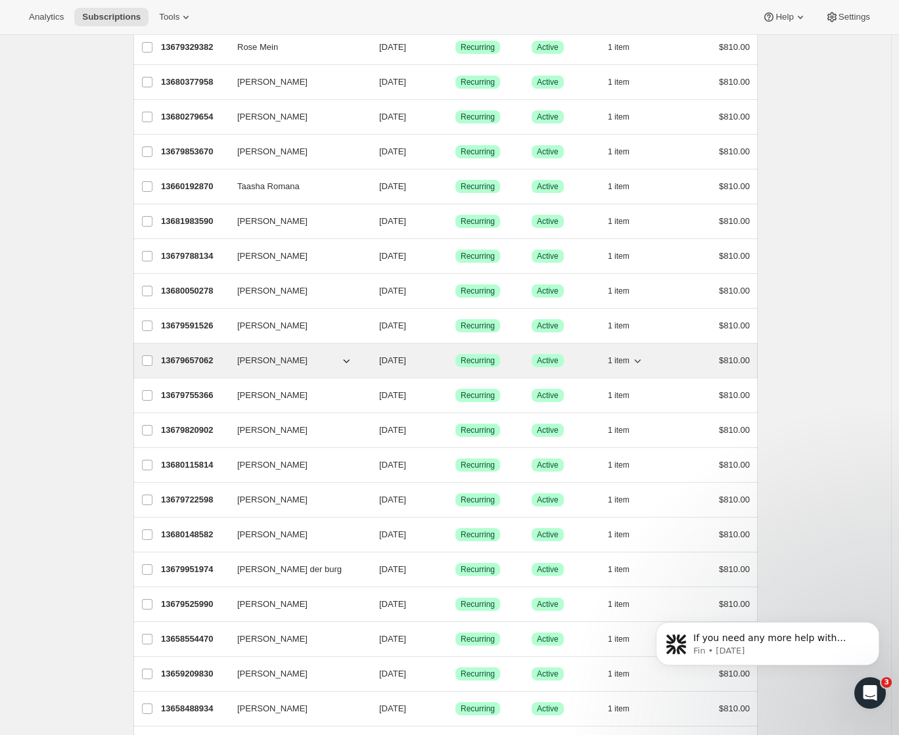
scroll to position [28, 0]
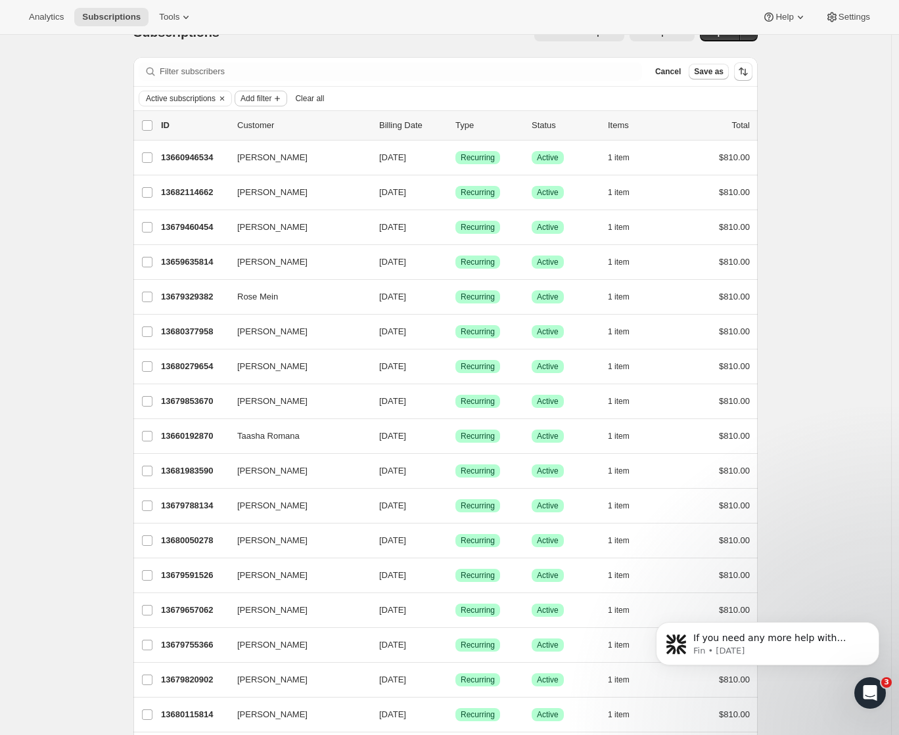
click at [273, 91] on button "Add filter" at bounding box center [261, 99] width 53 height 16
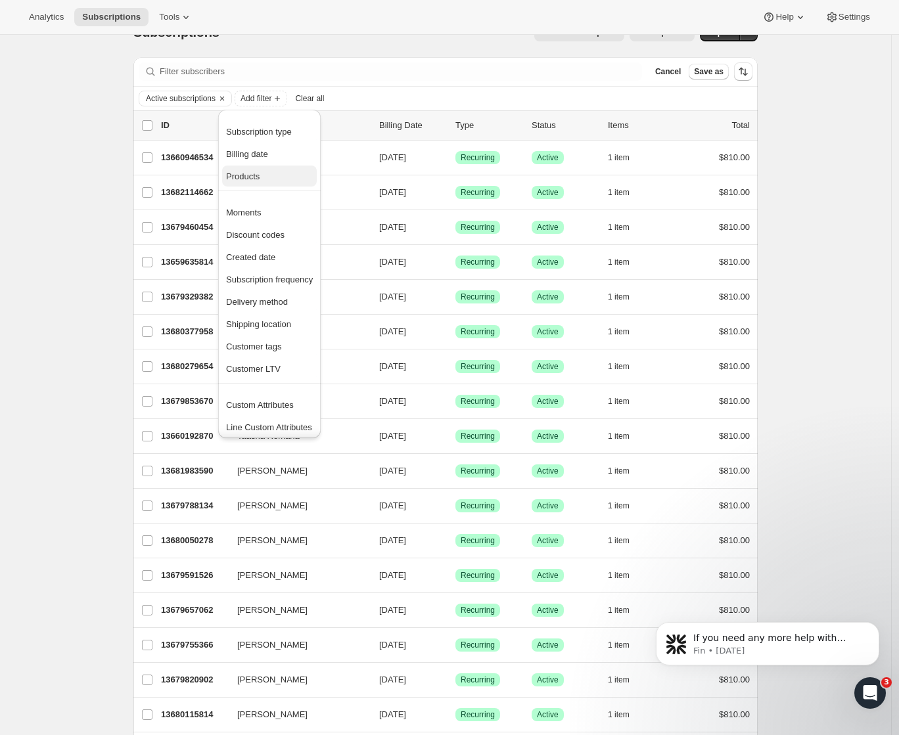
click at [269, 172] on span "Products" at bounding box center [269, 176] width 87 height 13
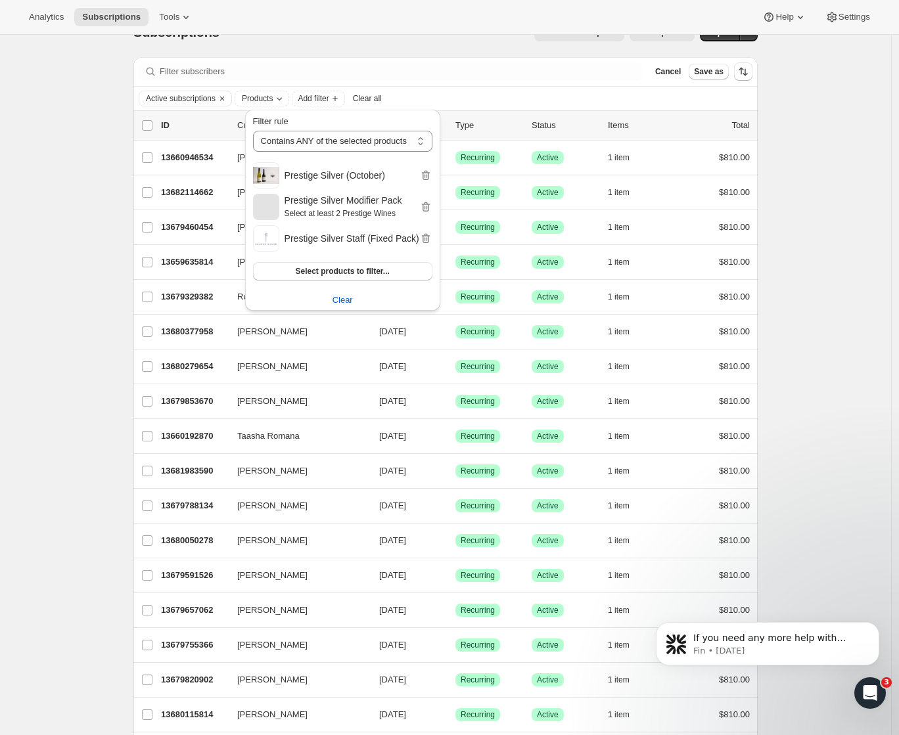
click at [332, 232] on h2 "Prestige Silver Staff (Fixed Pack)" at bounding box center [352, 238] width 135 height 13
click at [427, 174] on icon "button" at bounding box center [425, 175] width 13 height 13
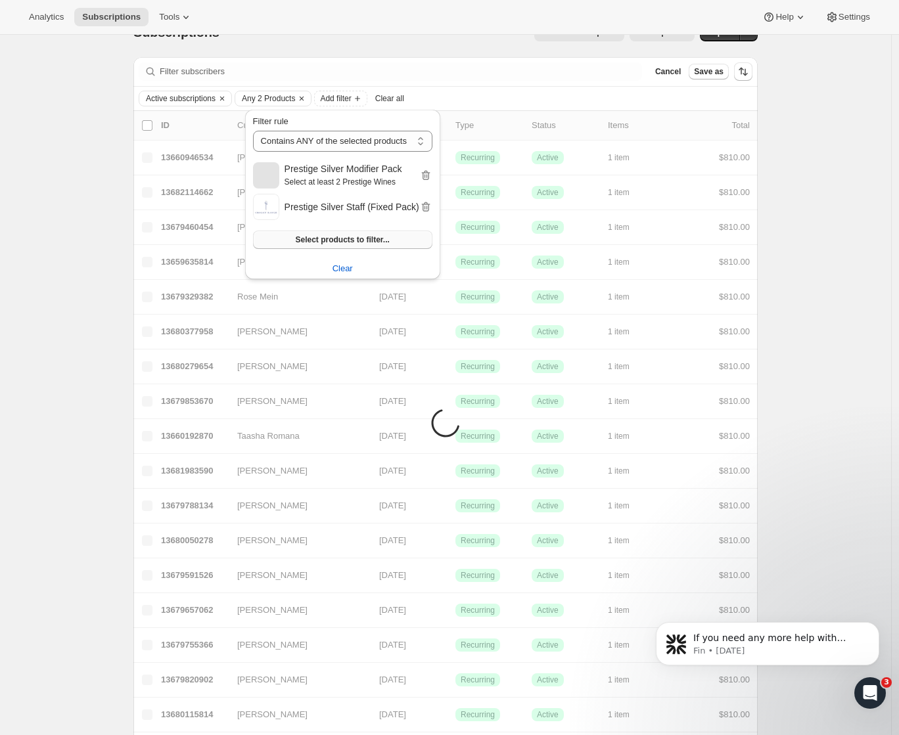
click at [340, 239] on span "Select products to filter..." at bounding box center [342, 240] width 94 height 11
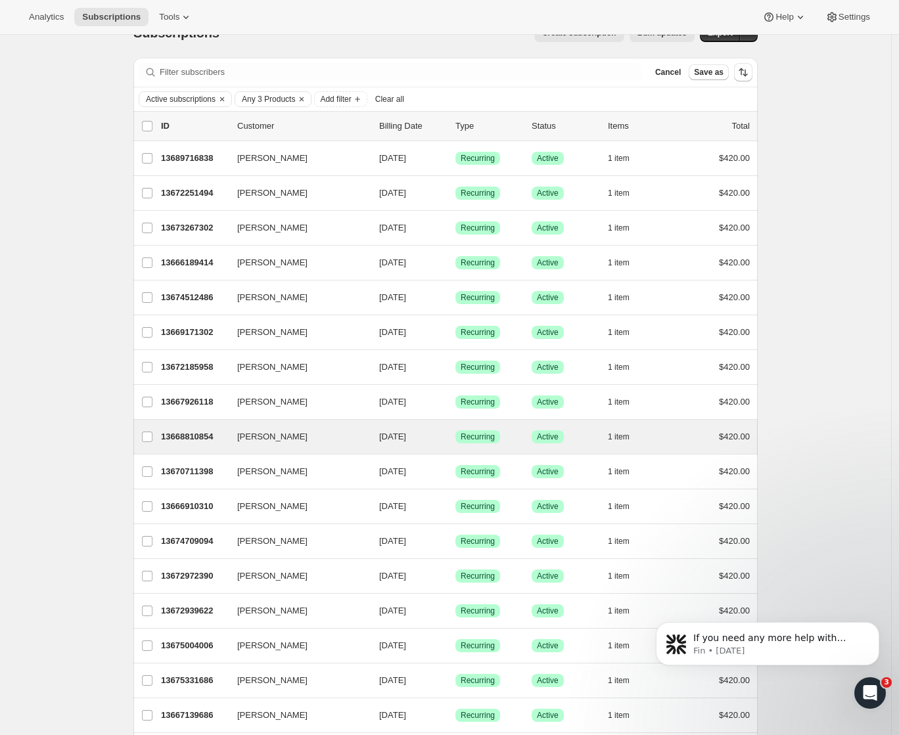
scroll to position [0, 0]
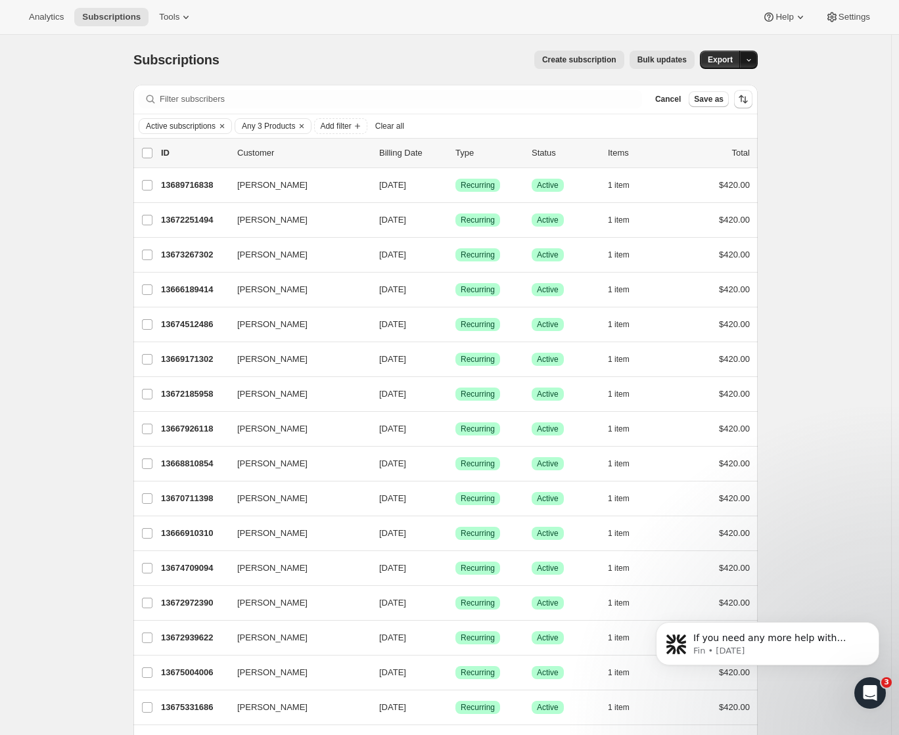
click at [753, 62] on icon "button" at bounding box center [749, 60] width 9 height 9
click at [718, 99] on span "Save as" at bounding box center [709, 99] width 30 height 11
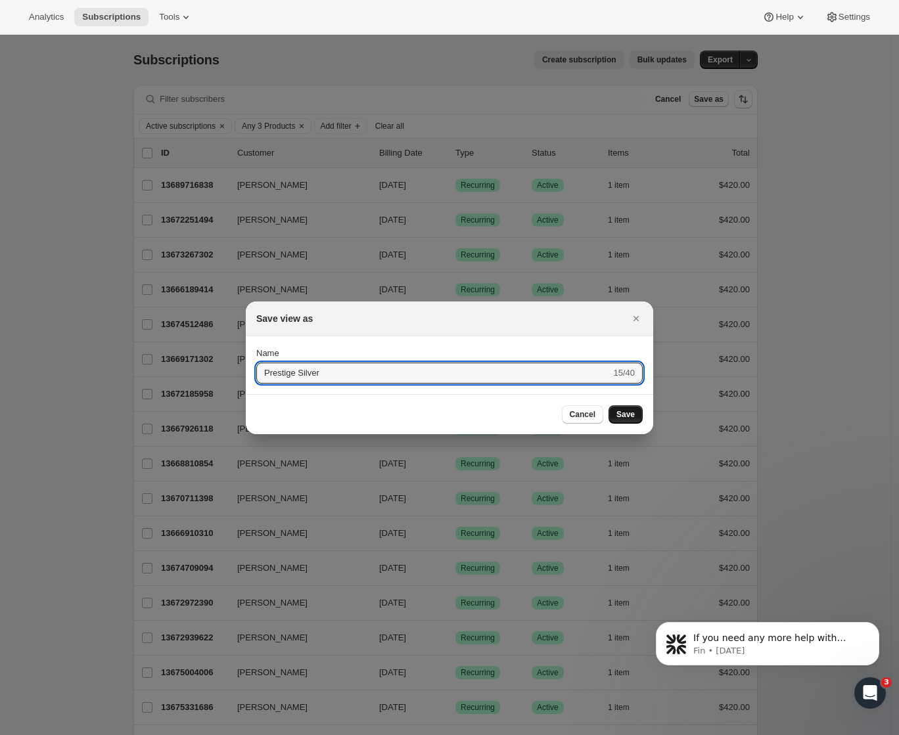
type input "Prestige Silver"
click at [630, 414] on span "Save" at bounding box center [625, 414] width 18 height 11
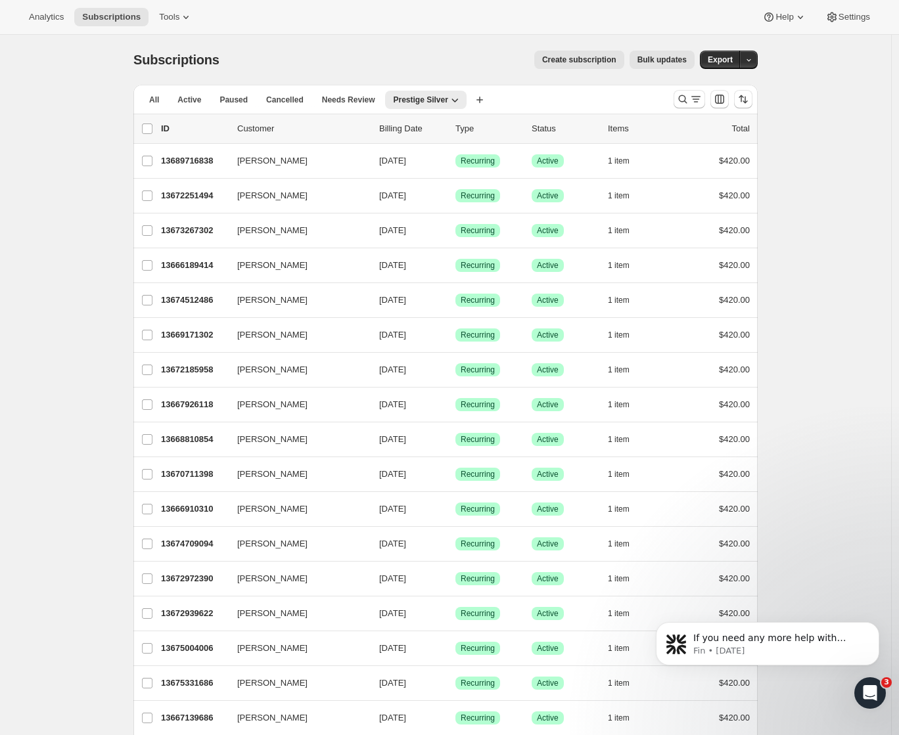
click at [201, 103] on span "Active" at bounding box center [189, 100] width 24 height 11
click at [695, 103] on icon "Search and filter results" at bounding box center [695, 99] width 13 height 13
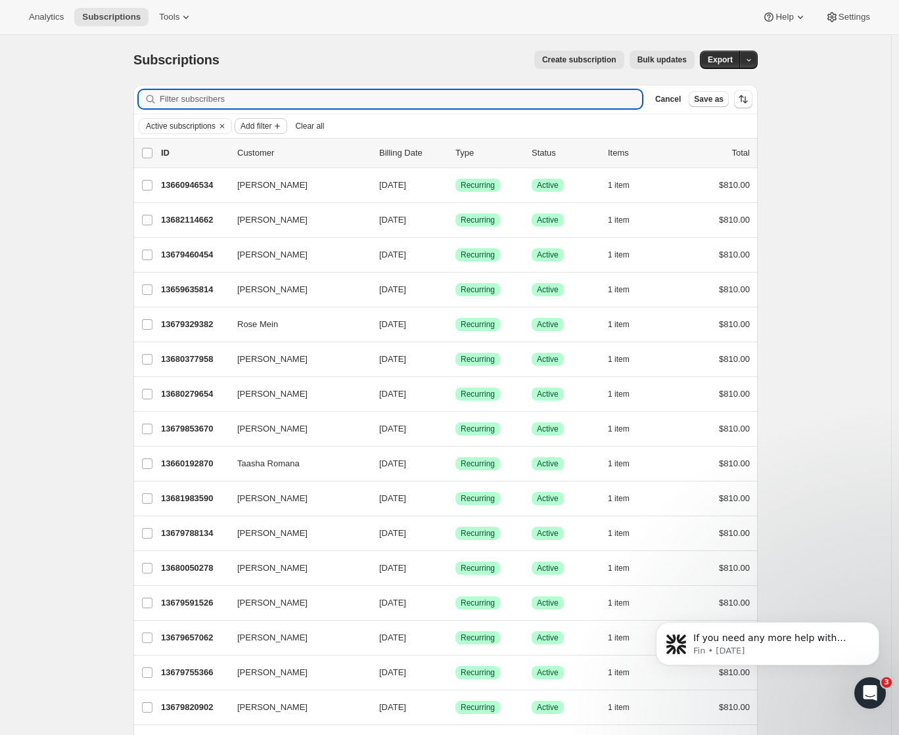
click at [271, 128] on span "Add filter" at bounding box center [256, 126] width 31 height 11
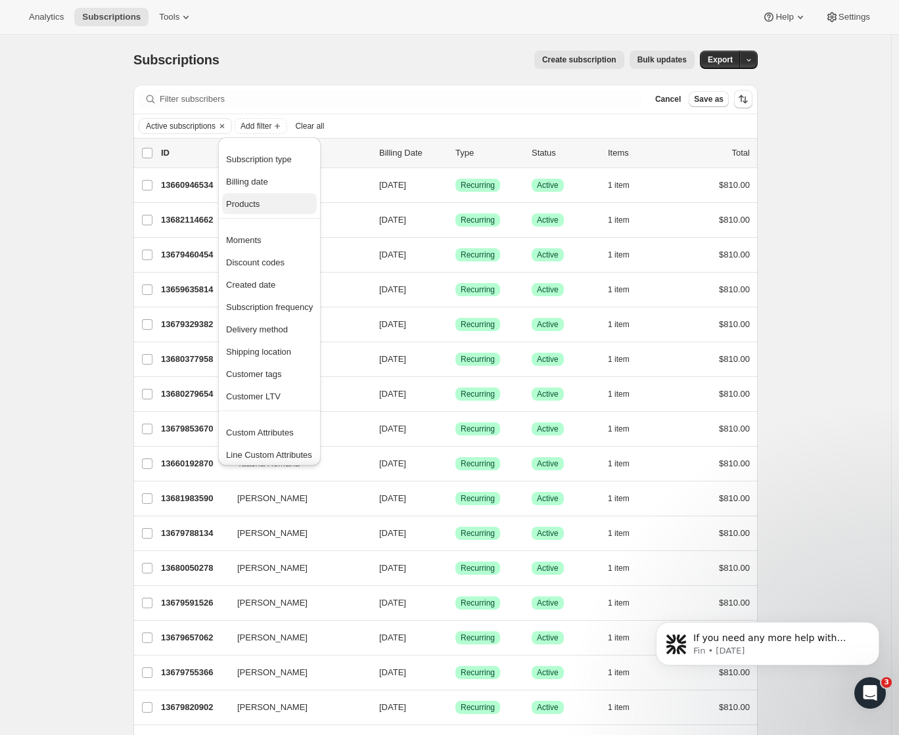
click at [274, 206] on span "Products" at bounding box center [269, 204] width 87 height 13
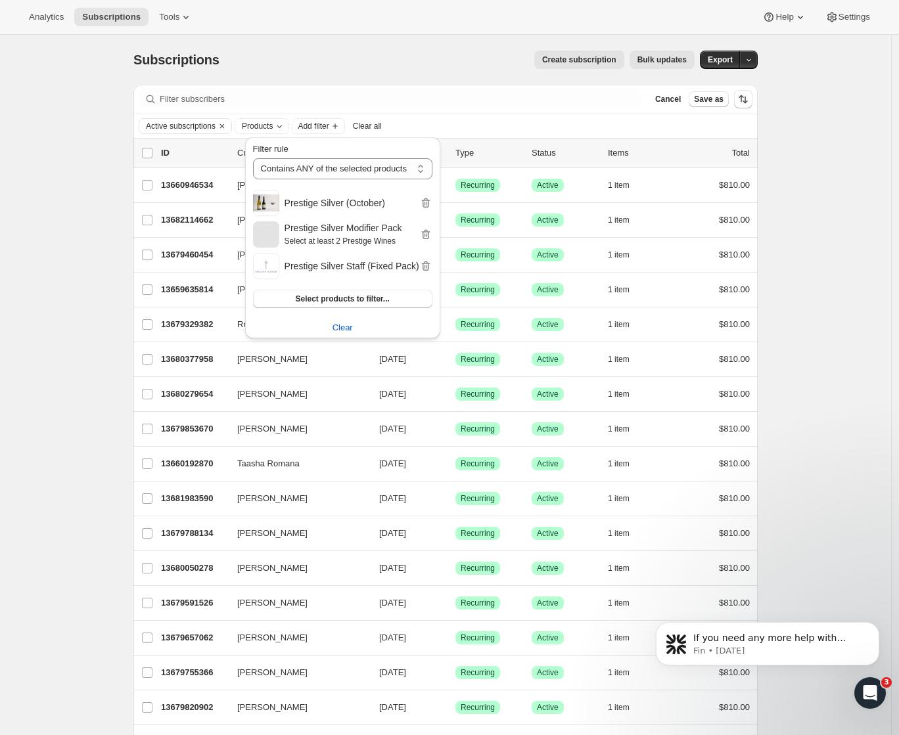
click at [430, 195] on div "Prestige Silver (October)" at bounding box center [342, 203] width 179 height 26
click at [425, 206] on icon "button" at bounding box center [425, 203] width 9 height 10
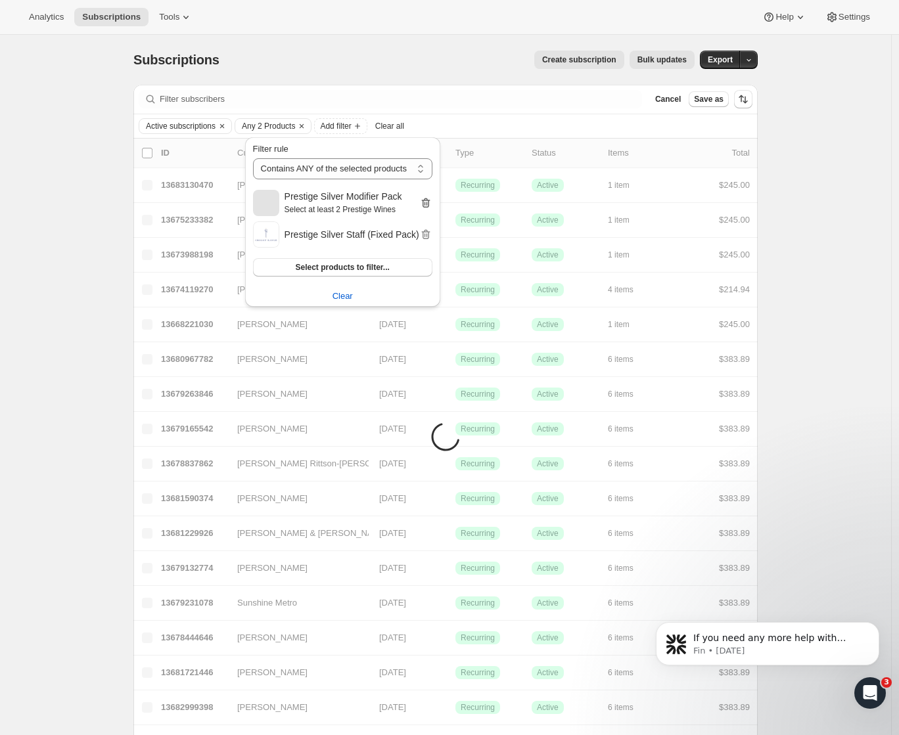
click at [429, 202] on icon "button" at bounding box center [425, 203] width 13 height 13
click at [429, 203] on icon "button" at bounding box center [425, 203] width 13 height 13
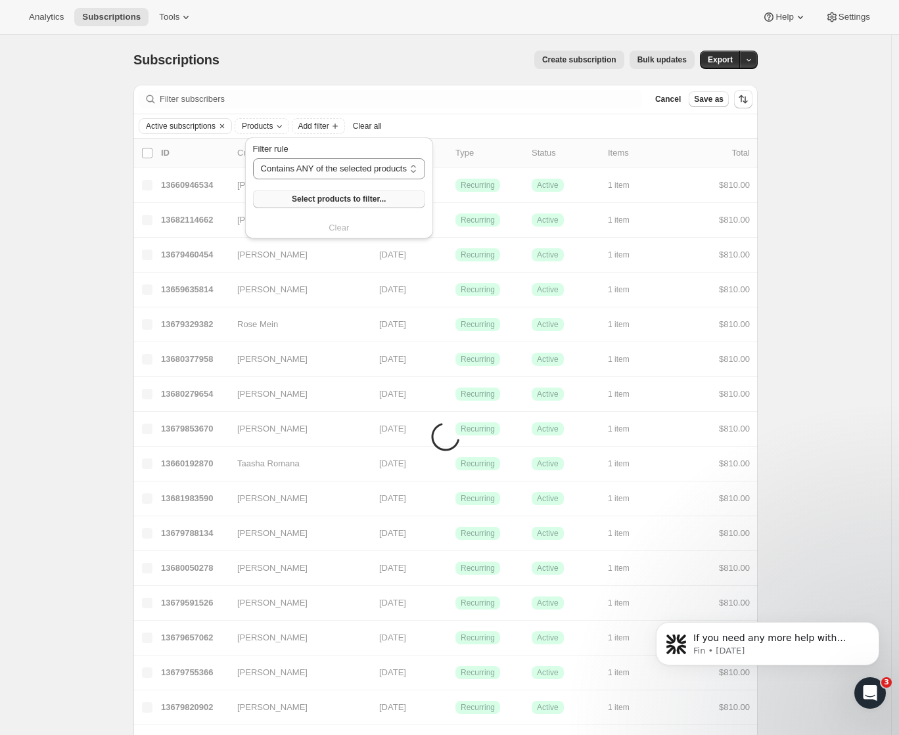
click at [345, 195] on span "Select products to filter..." at bounding box center [339, 199] width 94 height 11
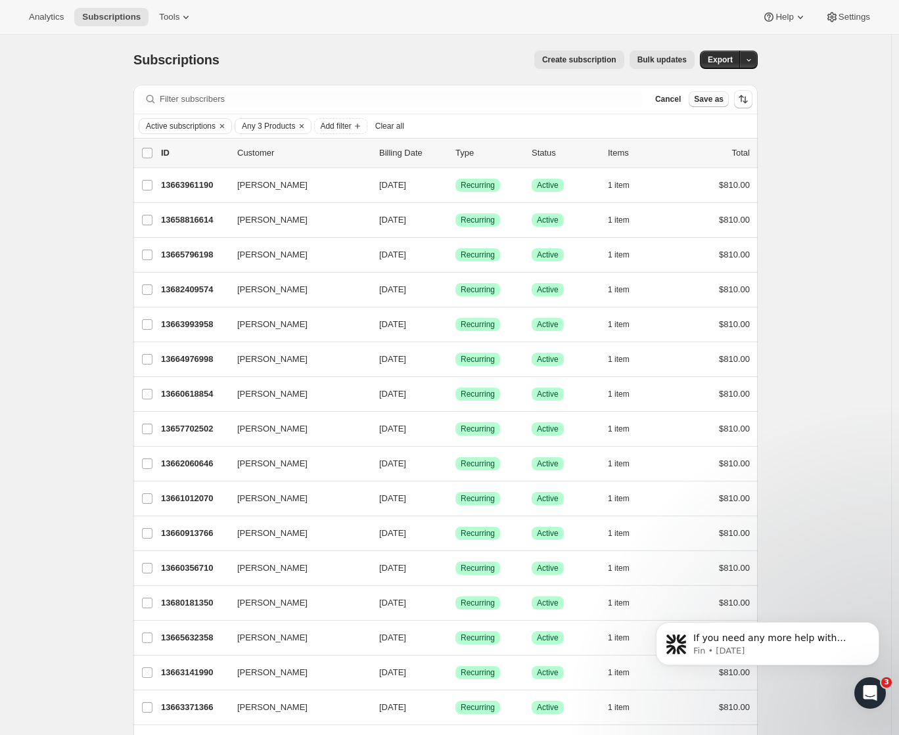
click at [713, 101] on span "Save as" at bounding box center [709, 99] width 30 height 11
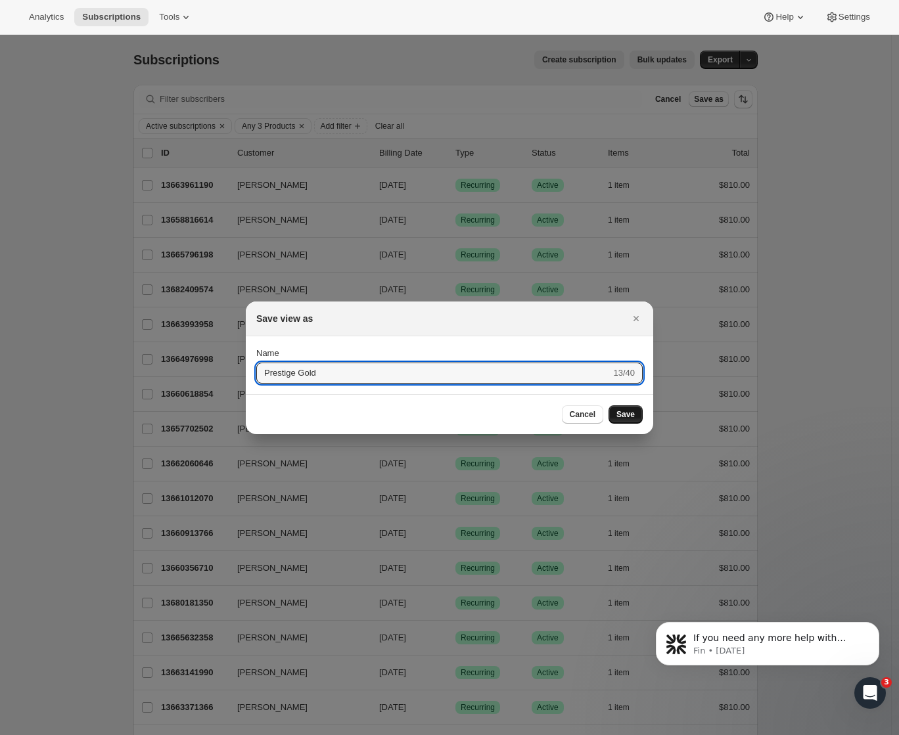
type input "Prestige Gold"
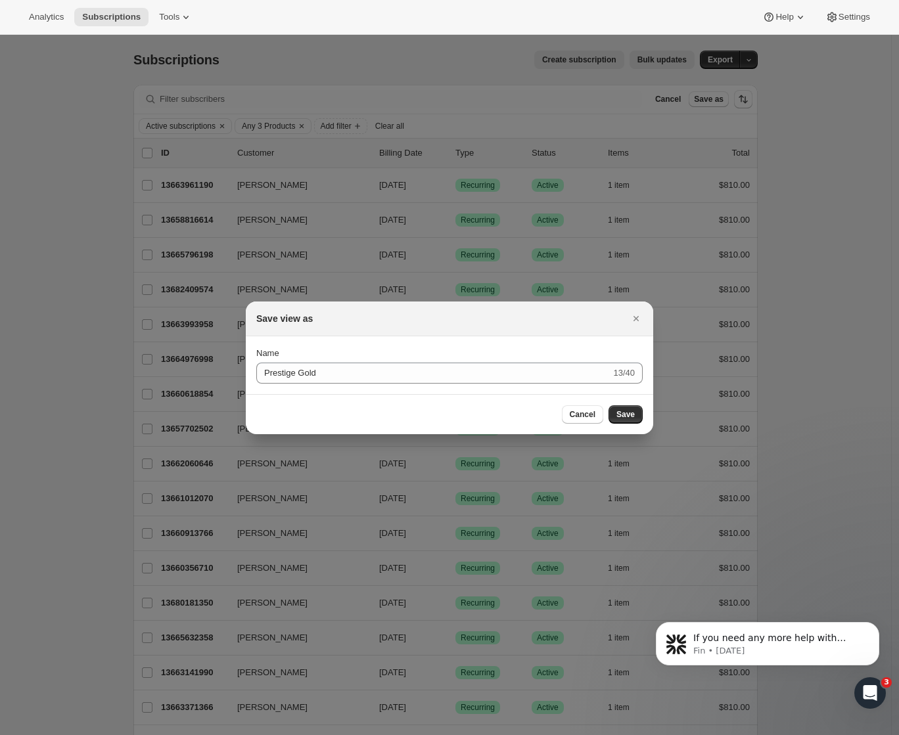
click at [634, 415] on span "Save" at bounding box center [625, 414] width 18 height 11
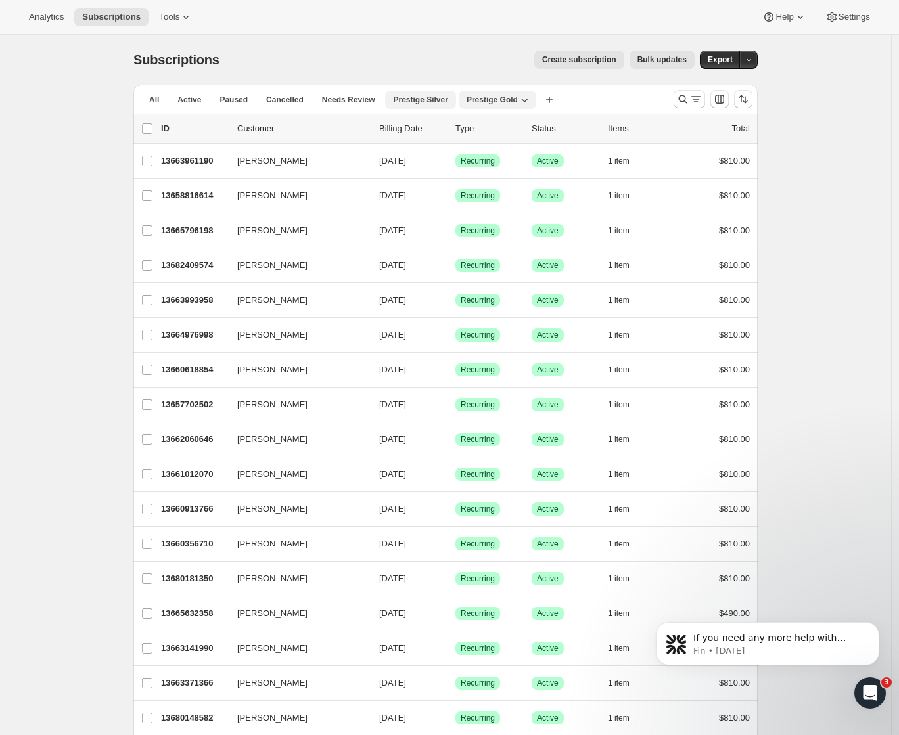
click at [440, 103] on span "Prestige Silver" at bounding box center [420, 100] width 55 height 11
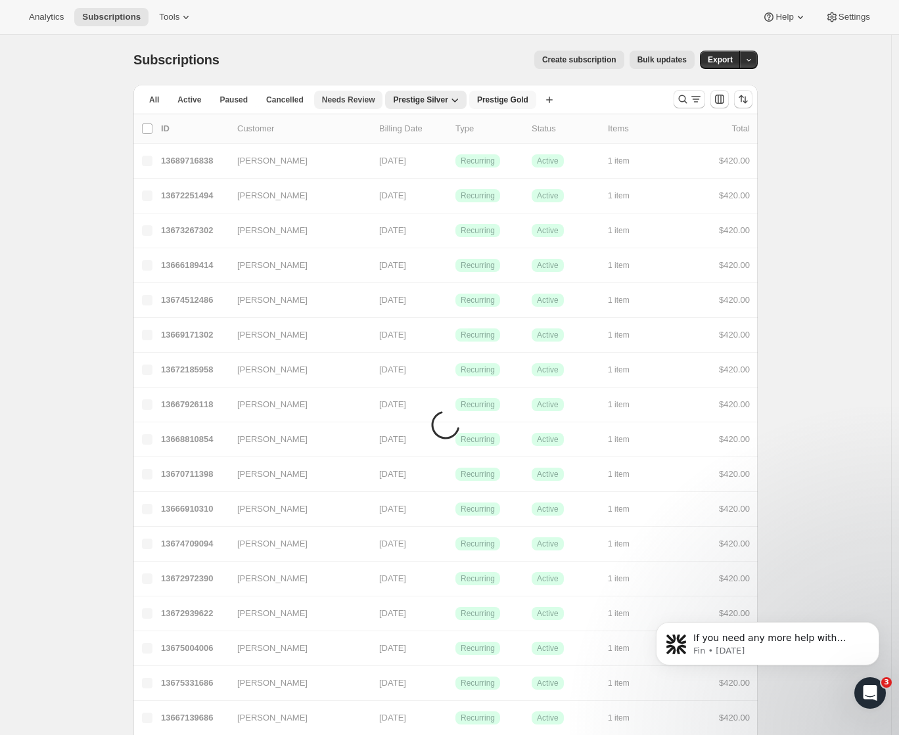
drag, startPoint x: 509, startPoint y: 101, endPoint x: 386, endPoint y: 101, distance: 123.6
click at [386, 101] on ul "All Active Paused Cancelled Needs Review Prestige Silver Prestige Gold More vie…" at bounding box center [339, 99] width 400 height 18
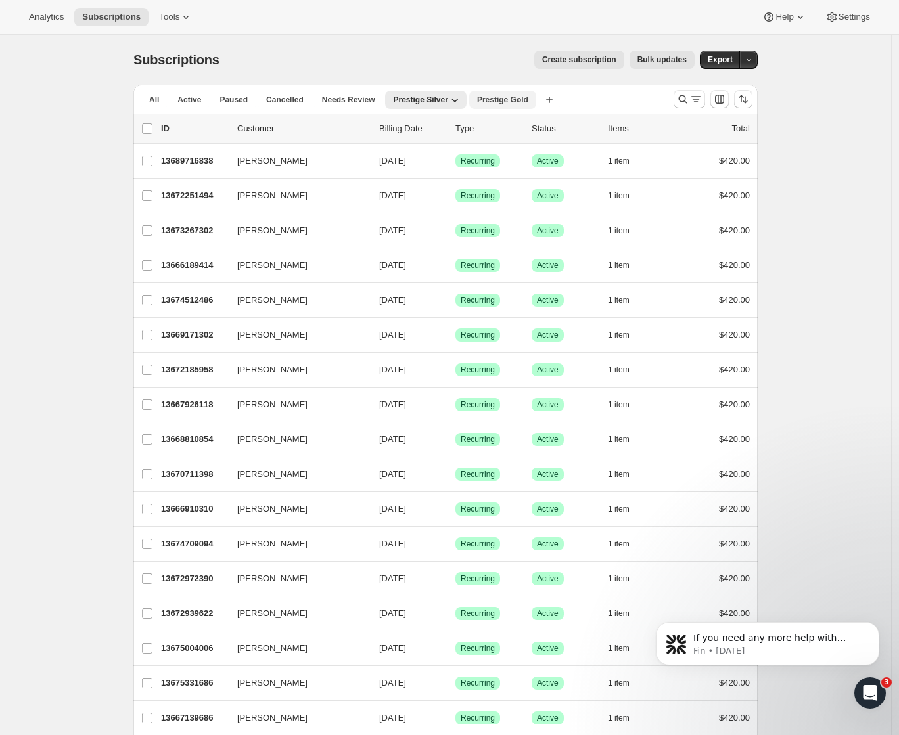
click at [505, 101] on span "Prestige Gold" at bounding box center [502, 100] width 51 height 11
click at [424, 95] on span "Prestige Silver" at bounding box center [420, 100] width 55 height 11
click at [197, 99] on span "Active" at bounding box center [189, 100] width 24 height 11
click at [700, 101] on icon "Search and filter results" at bounding box center [695, 99] width 13 height 13
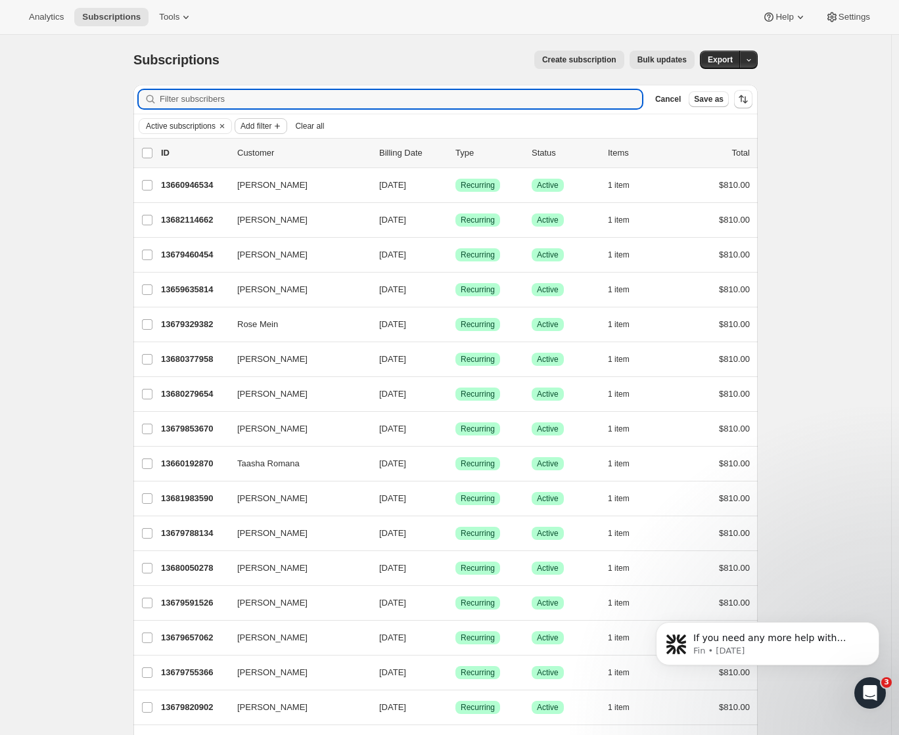
click at [256, 123] on span "Add filter" at bounding box center [256, 126] width 31 height 11
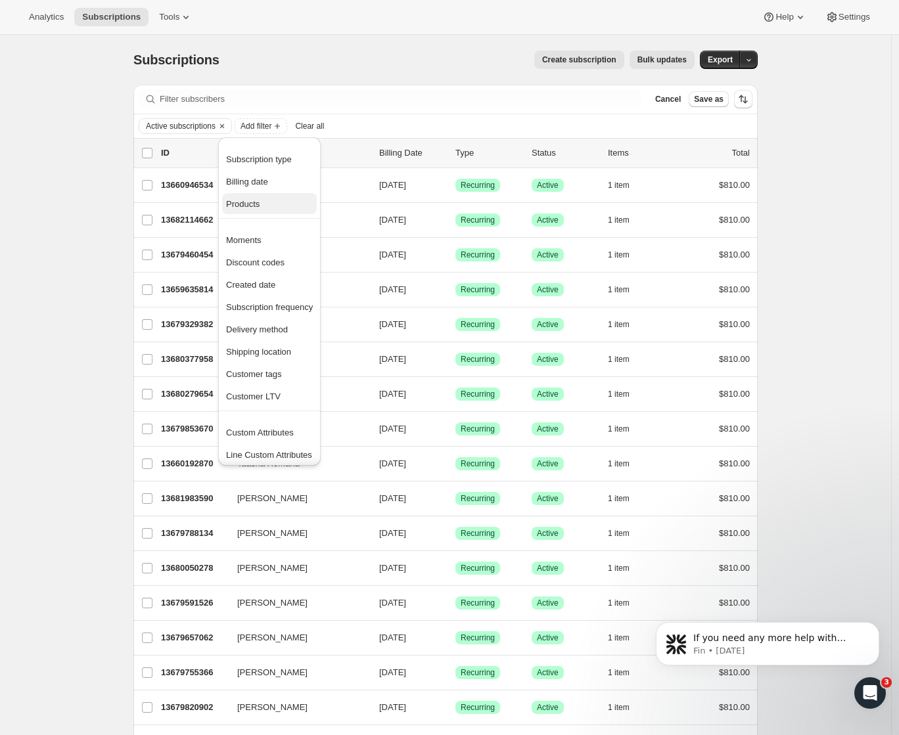
click at [267, 196] on button "Products" at bounding box center [269, 203] width 95 height 21
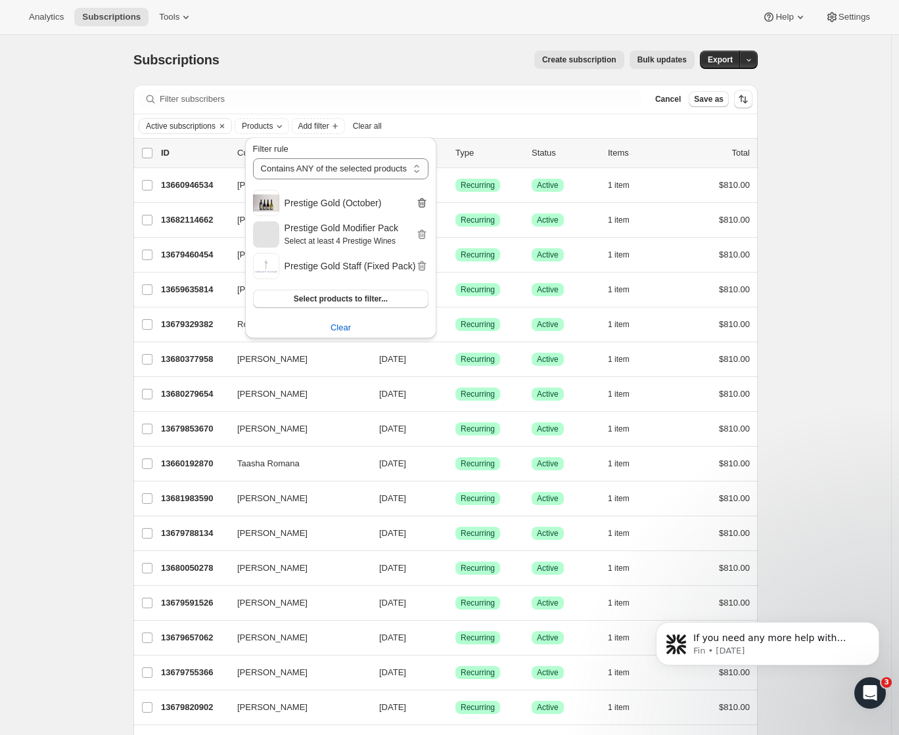
click at [421, 202] on icon "button" at bounding box center [421, 203] width 13 height 13
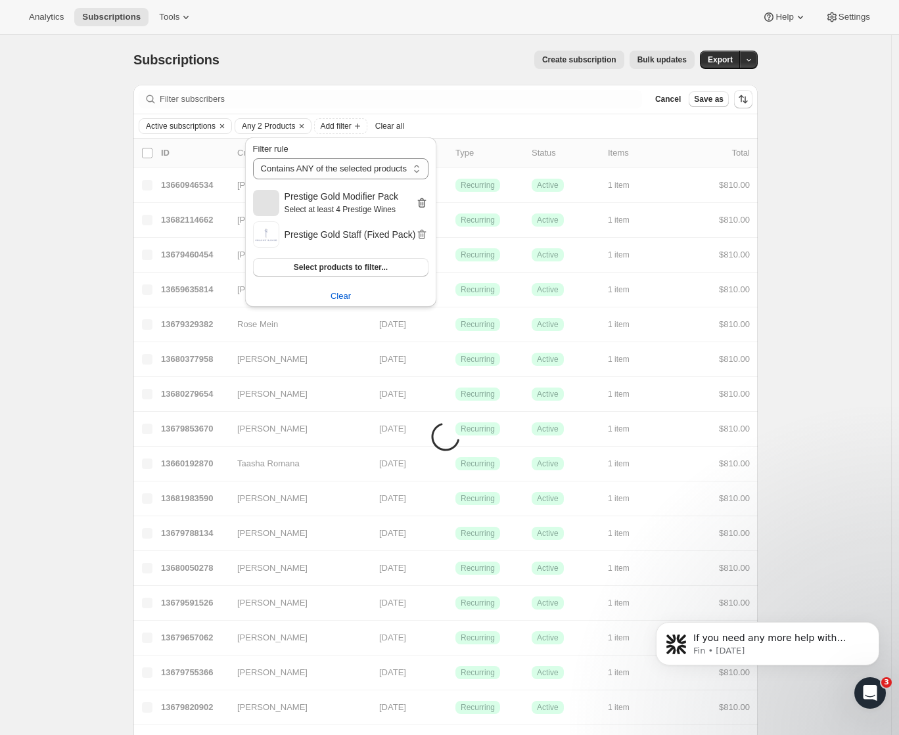
click at [425, 202] on icon "button" at bounding box center [422, 203] width 9 height 10
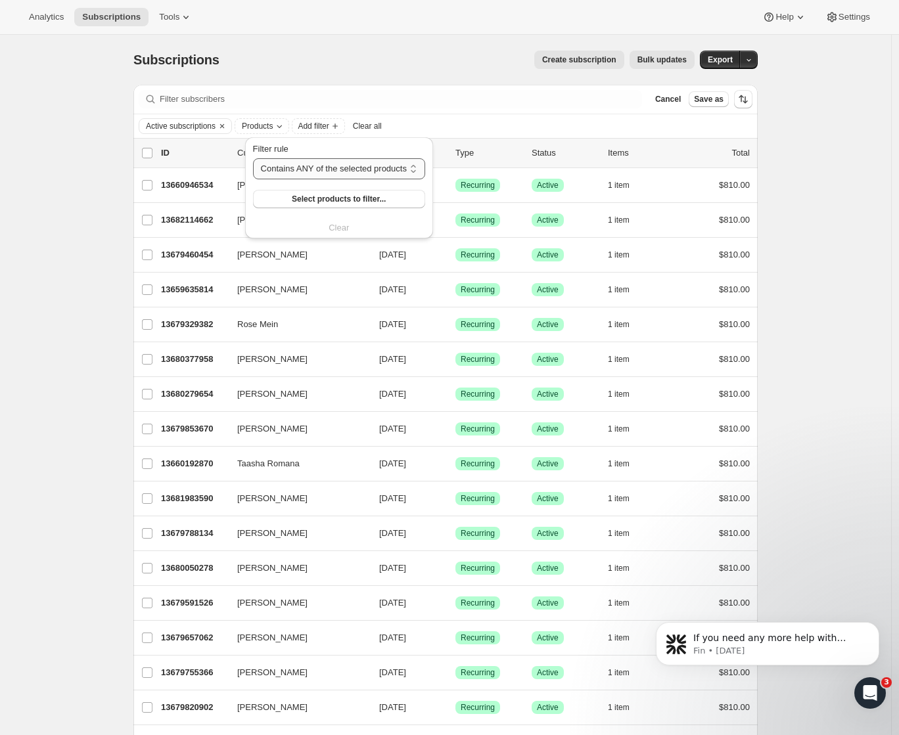
select select "only"
click at [337, 200] on span "Select products to filter..." at bounding box center [341, 199] width 94 height 11
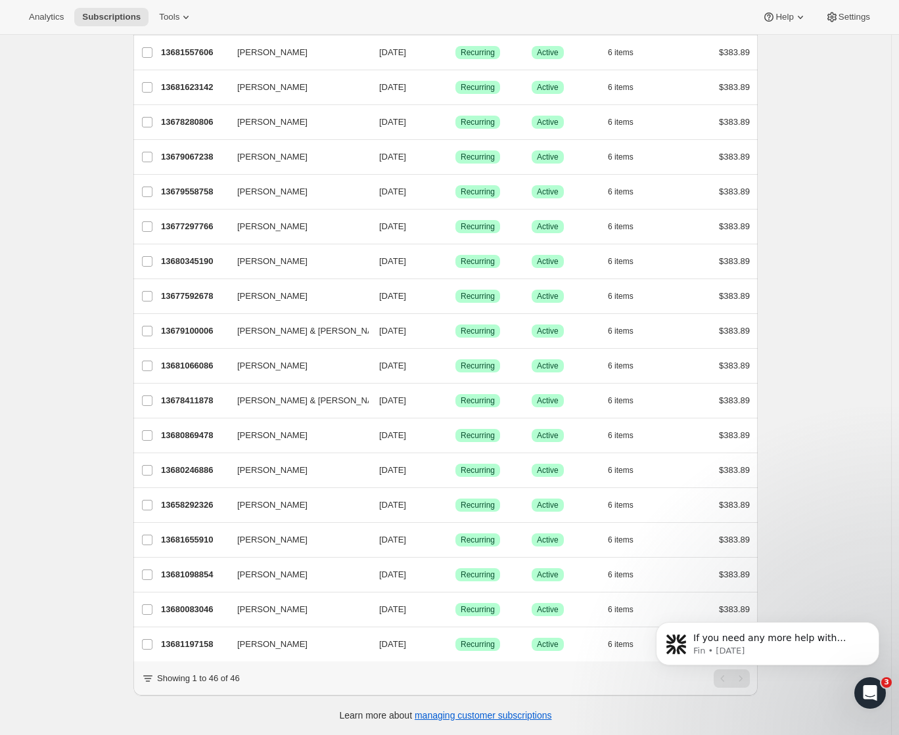
scroll to position [1108, 0]
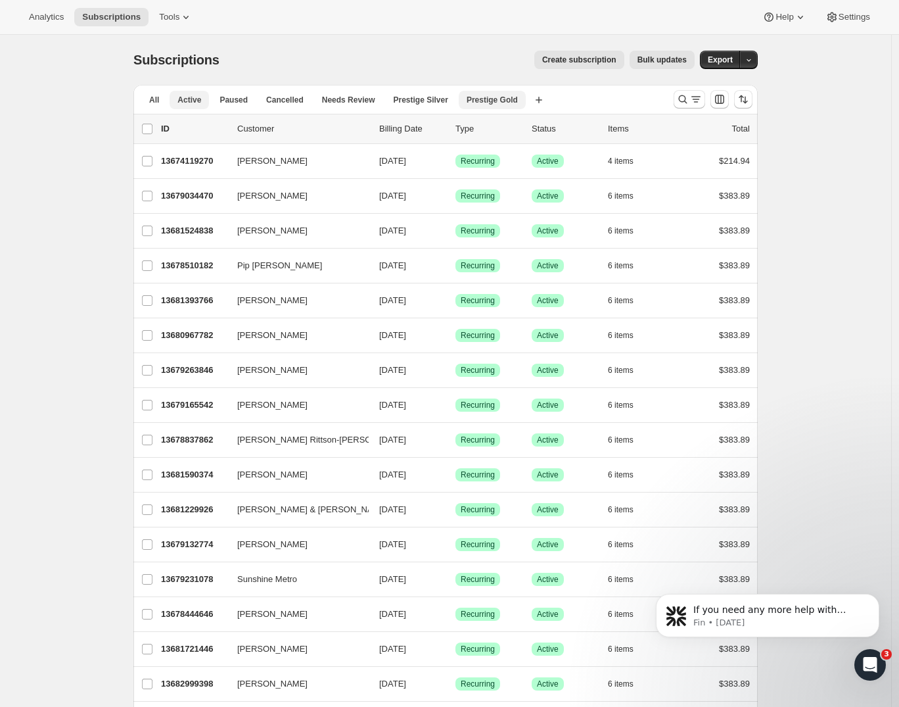
click at [492, 98] on span "Prestige Gold" at bounding box center [492, 100] width 51 height 11
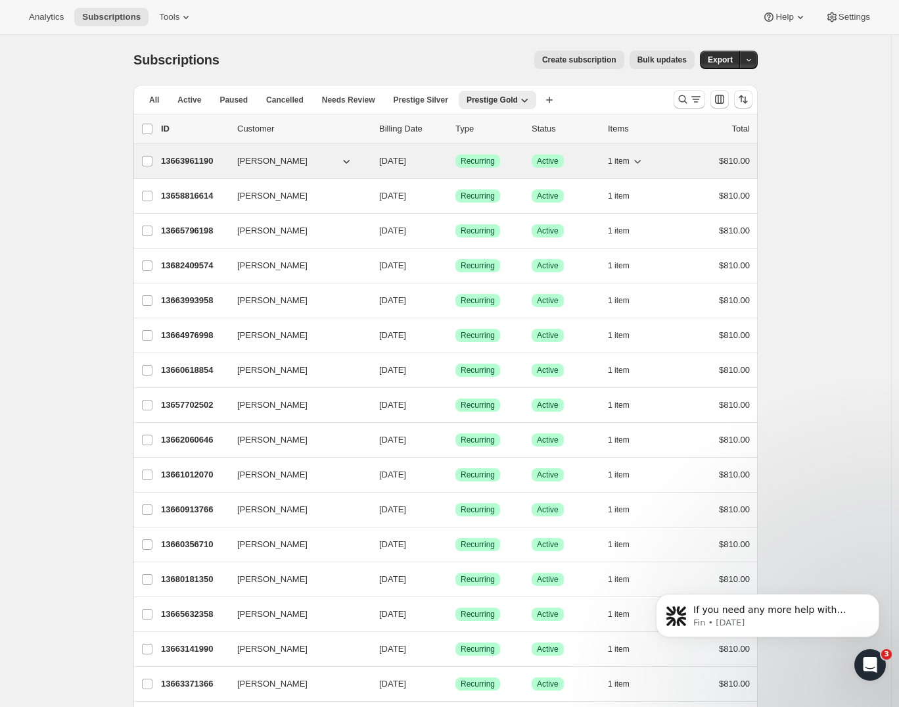
click at [262, 158] on span "[PERSON_NAME]" at bounding box center [272, 160] width 70 height 13
click at [197, 159] on p "13663961190" at bounding box center [194, 160] width 66 height 13
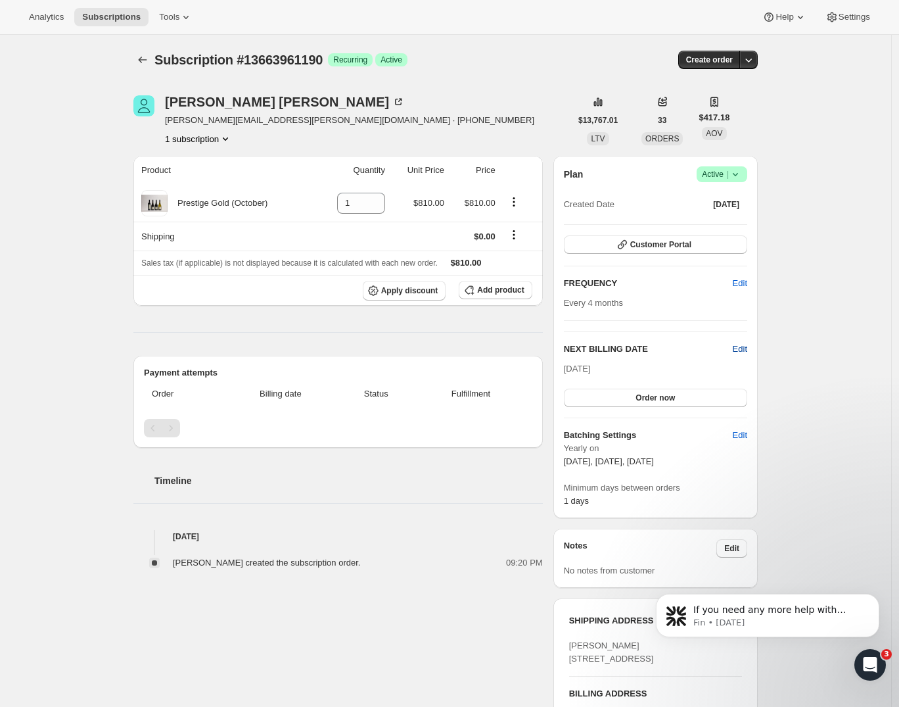
click at [743, 348] on span "Edit" at bounding box center [740, 348] width 14 height 13
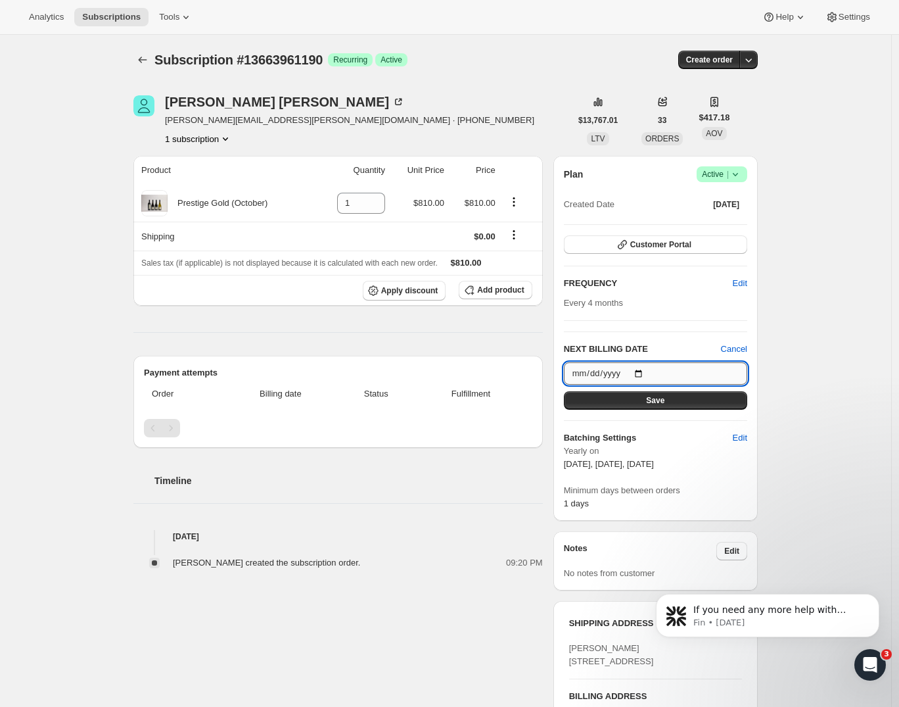
click at [633, 370] on input "2025-10-06" at bounding box center [655, 373] width 183 height 22
click at [820, 302] on div "Subscription #13663961190. This page is ready Subscription #13663961190 Success…" at bounding box center [445, 526] width 891 height 983
click at [735, 346] on span "Cancel" at bounding box center [734, 348] width 26 height 13
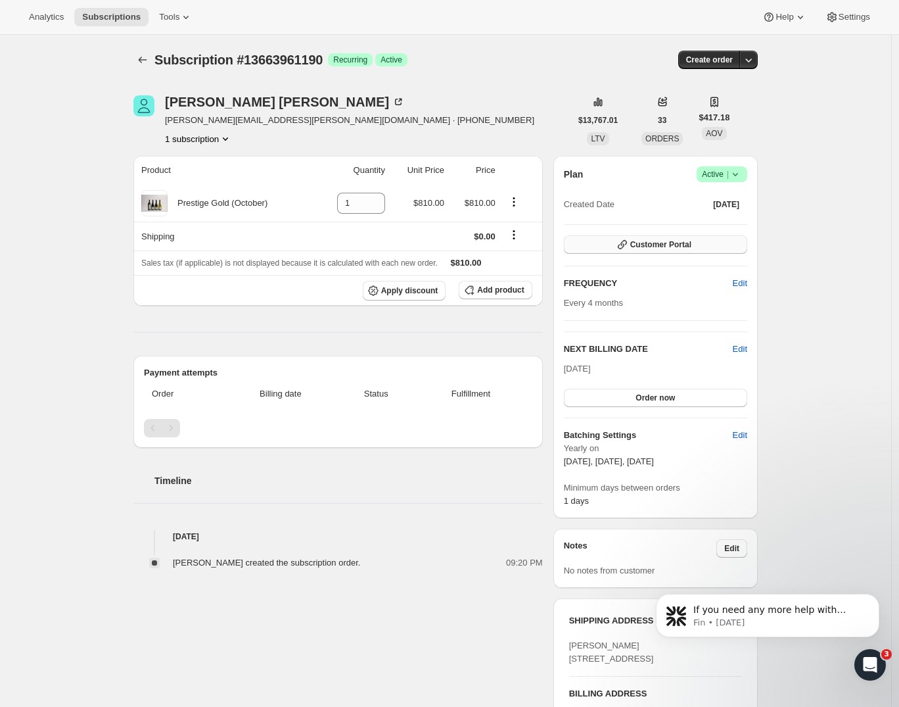
click at [654, 245] on span "Customer Portal" at bounding box center [660, 244] width 61 height 11
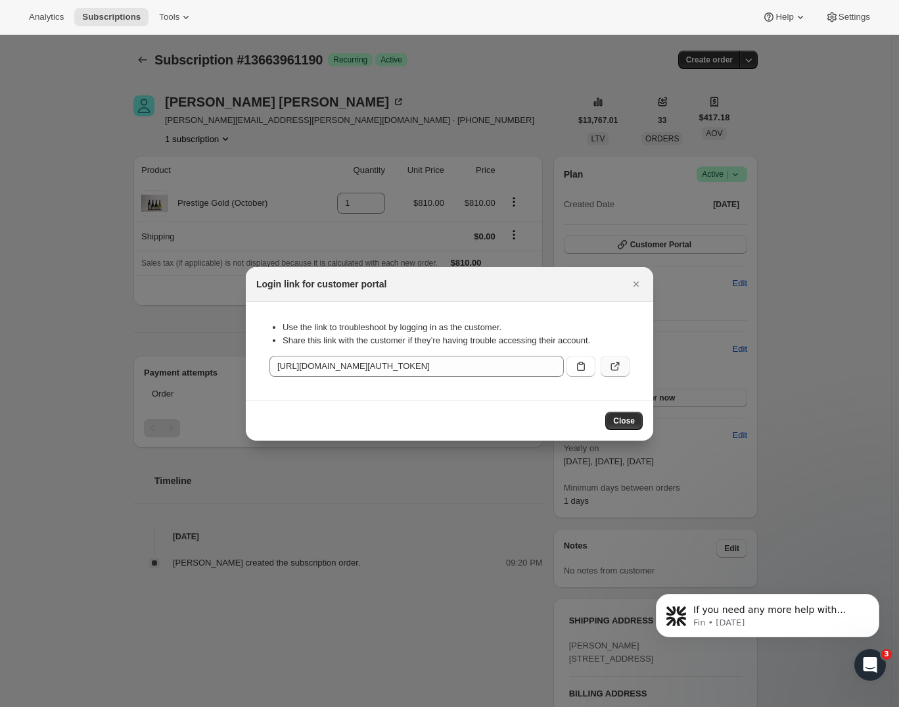
click at [618, 369] on icon ":rc6:" at bounding box center [615, 367] width 8 height 8
click at [638, 283] on icon "Close" at bounding box center [636, 283] width 5 height 5
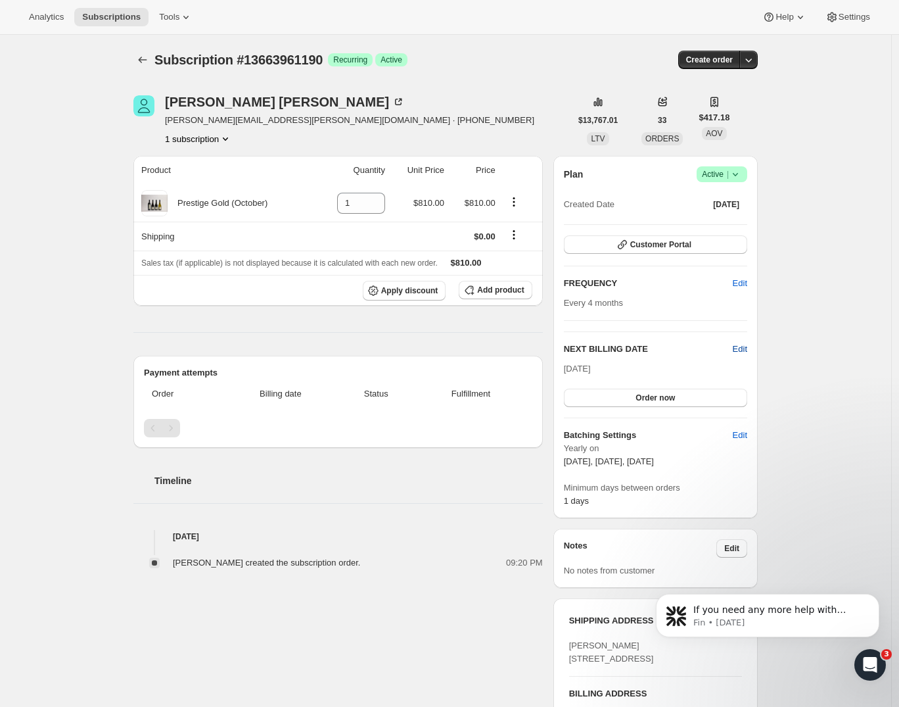
click at [743, 348] on span "Edit" at bounding box center [740, 348] width 14 height 13
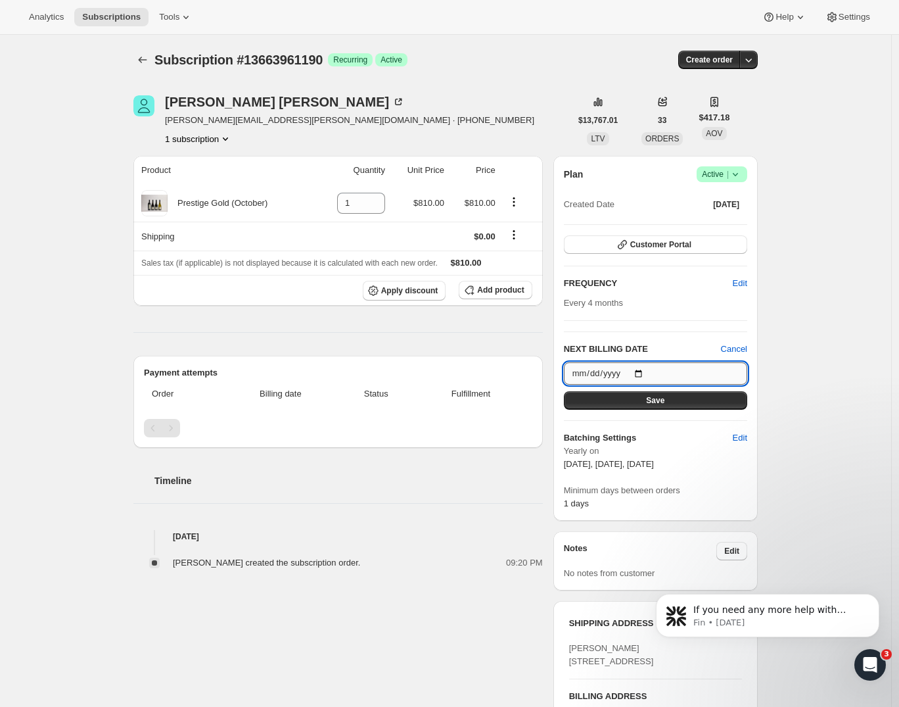
click at [644, 375] on input "2025-10-06" at bounding box center [655, 373] width 183 height 22
type input "2025-10-05"
click at [806, 345] on div "Subscription #13663961190. This page is ready Subscription #13663961190 Success…" at bounding box center [445, 526] width 891 height 983
click at [693, 398] on button "Save" at bounding box center [655, 400] width 183 height 18
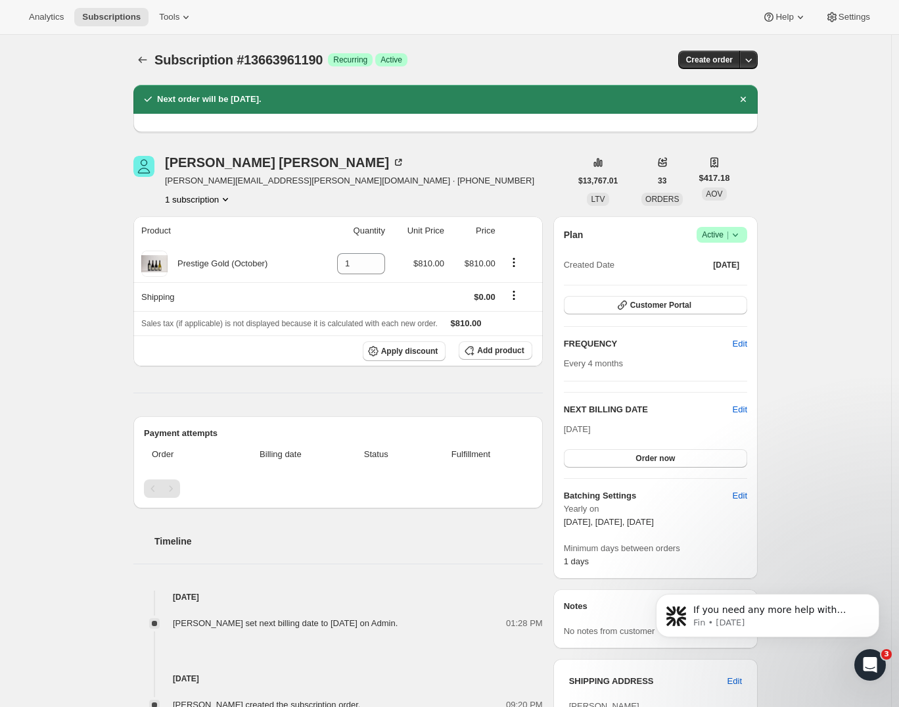
click at [836, 206] on div "Subscription #13663961190. This page is ready Subscription #13663961190 Success…" at bounding box center [445, 555] width 891 height 1041
click at [149, 58] on icon "Subscriptions" at bounding box center [142, 59] width 13 height 13
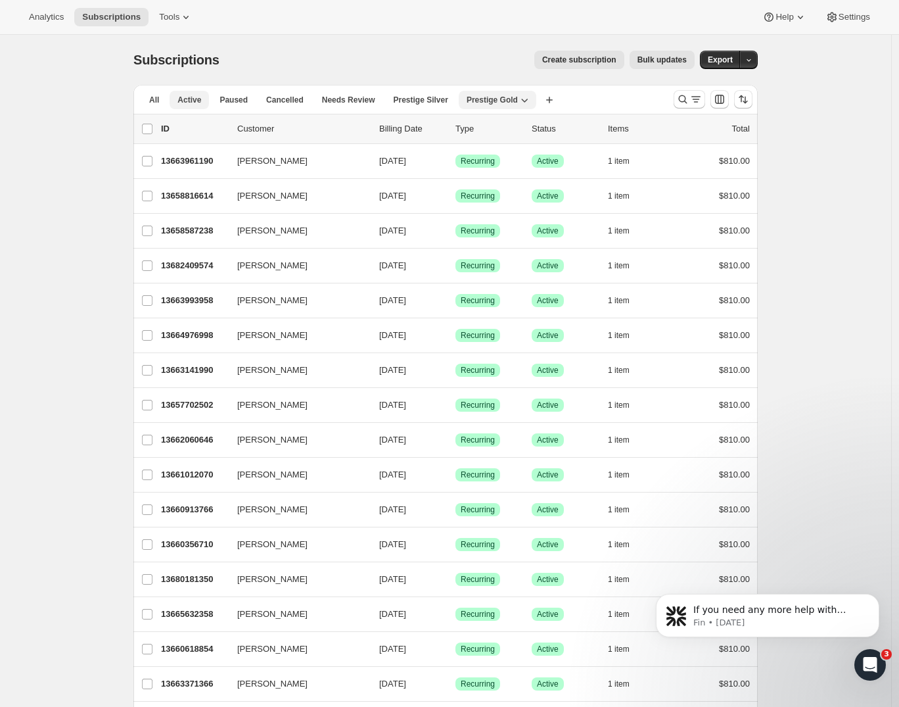
click at [179, 101] on button "Active" at bounding box center [189, 100] width 39 height 18
click at [703, 94] on icon "Search and filter results" at bounding box center [695, 99] width 13 height 13
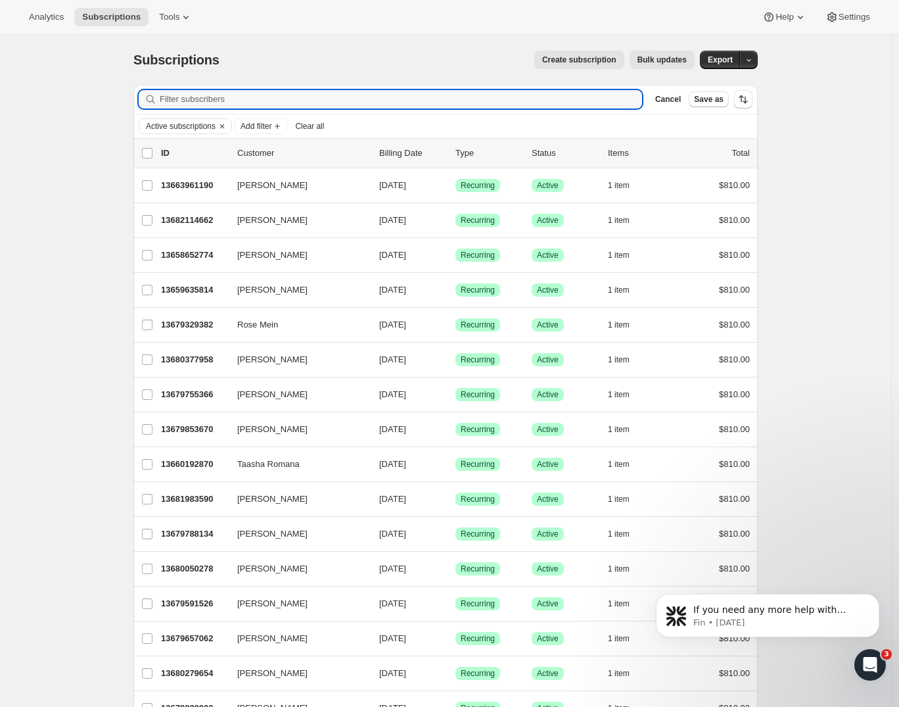
drag, startPoint x: 887, startPoint y: 71, endPoint x: 87, endPoint y: 142, distance: 803.6
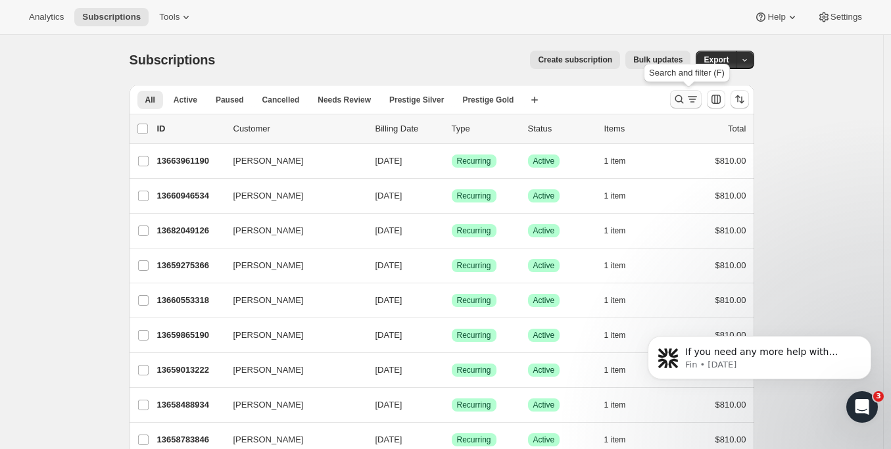
click at [692, 97] on icon "Search and filter results" at bounding box center [691, 99] width 13 height 13
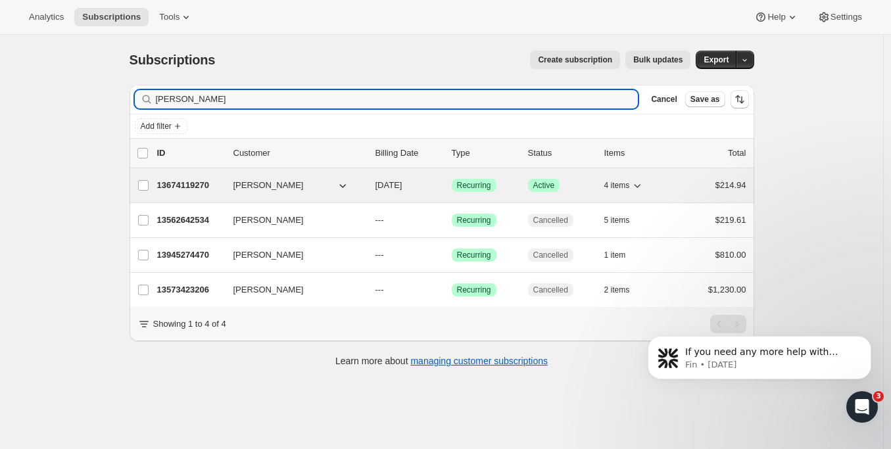
type input "joanne deitch"
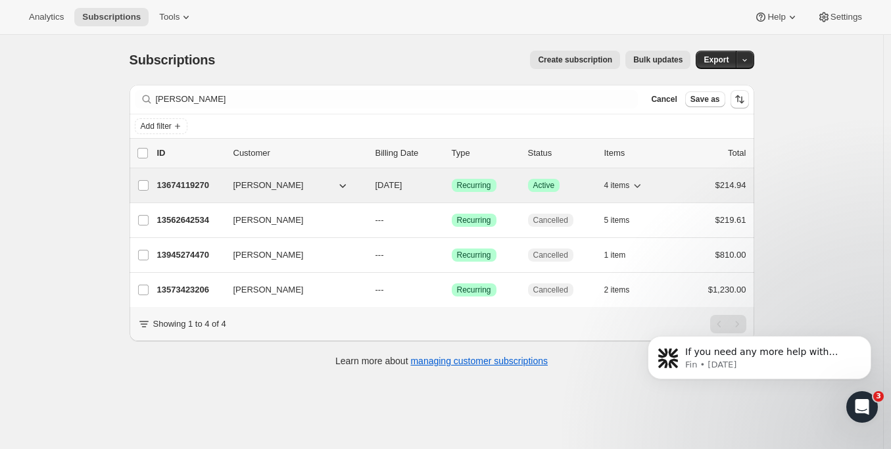
click at [190, 188] on p "13674119270" at bounding box center [190, 185] width 66 height 13
